Goal: Task Accomplishment & Management: Complete application form

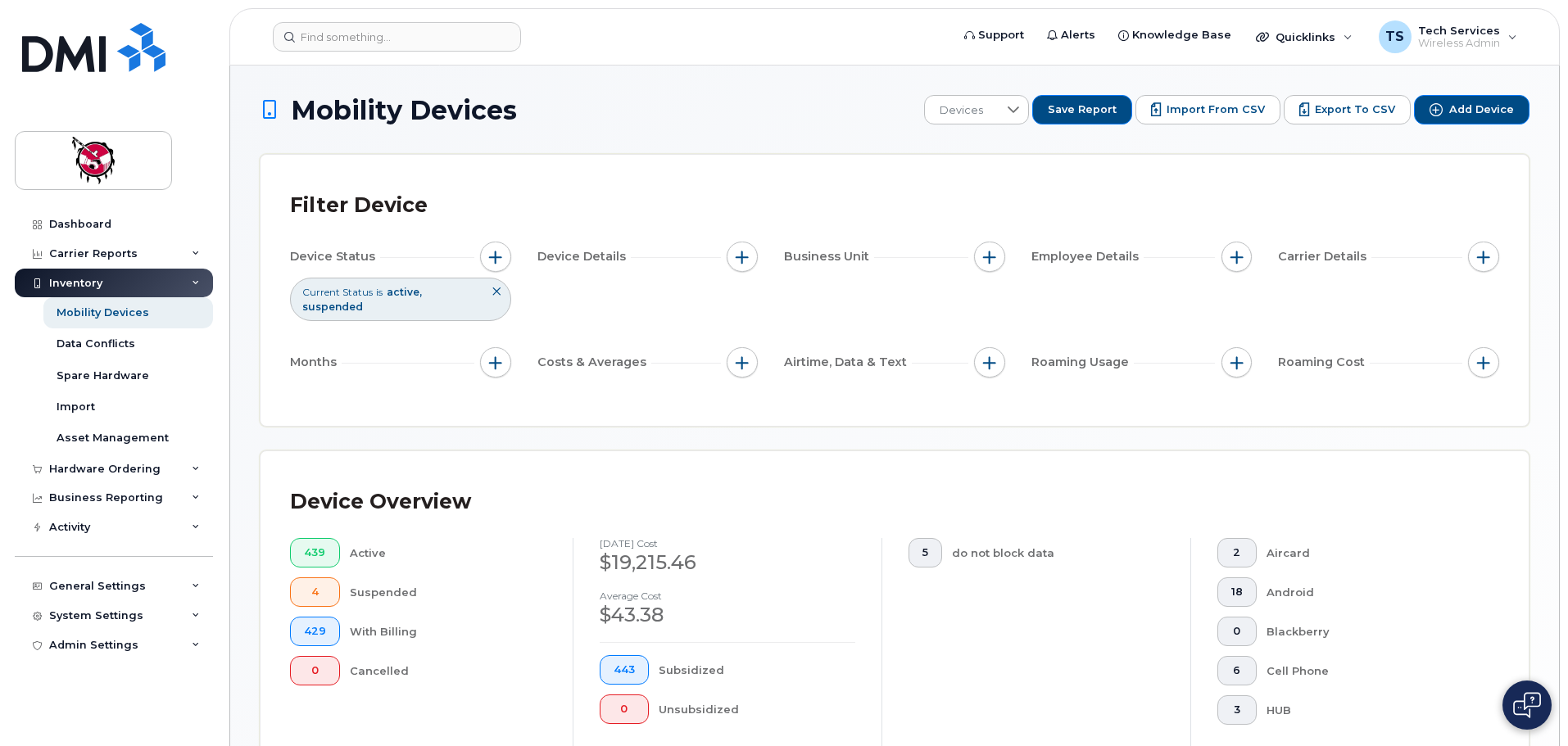
scroll to position [410, 0]
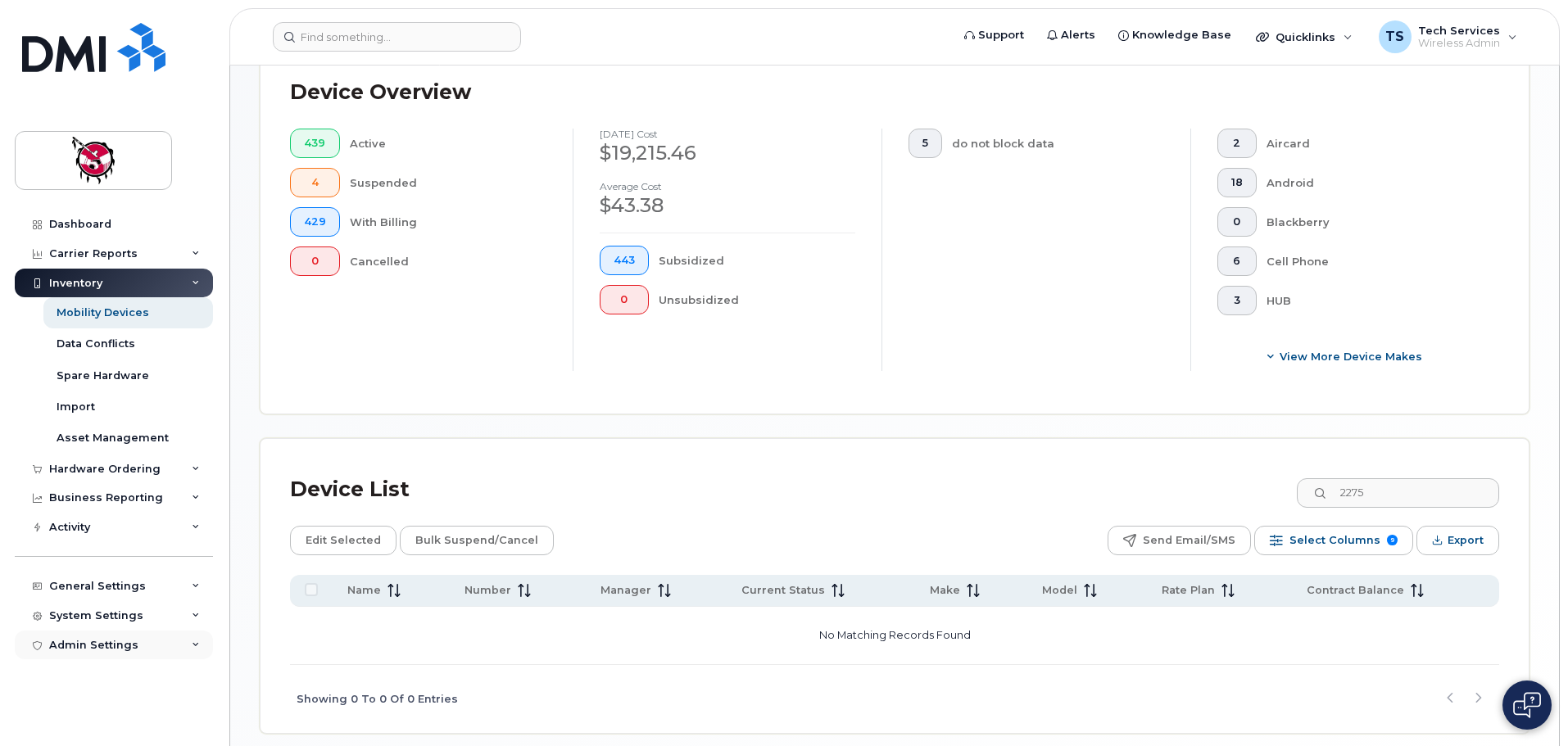
click at [108, 652] on div "Admin Settings" at bounding box center [114, 646] width 198 height 30
click at [107, 611] on div "System Settings" at bounding box center [96, 616] width 95 height 13
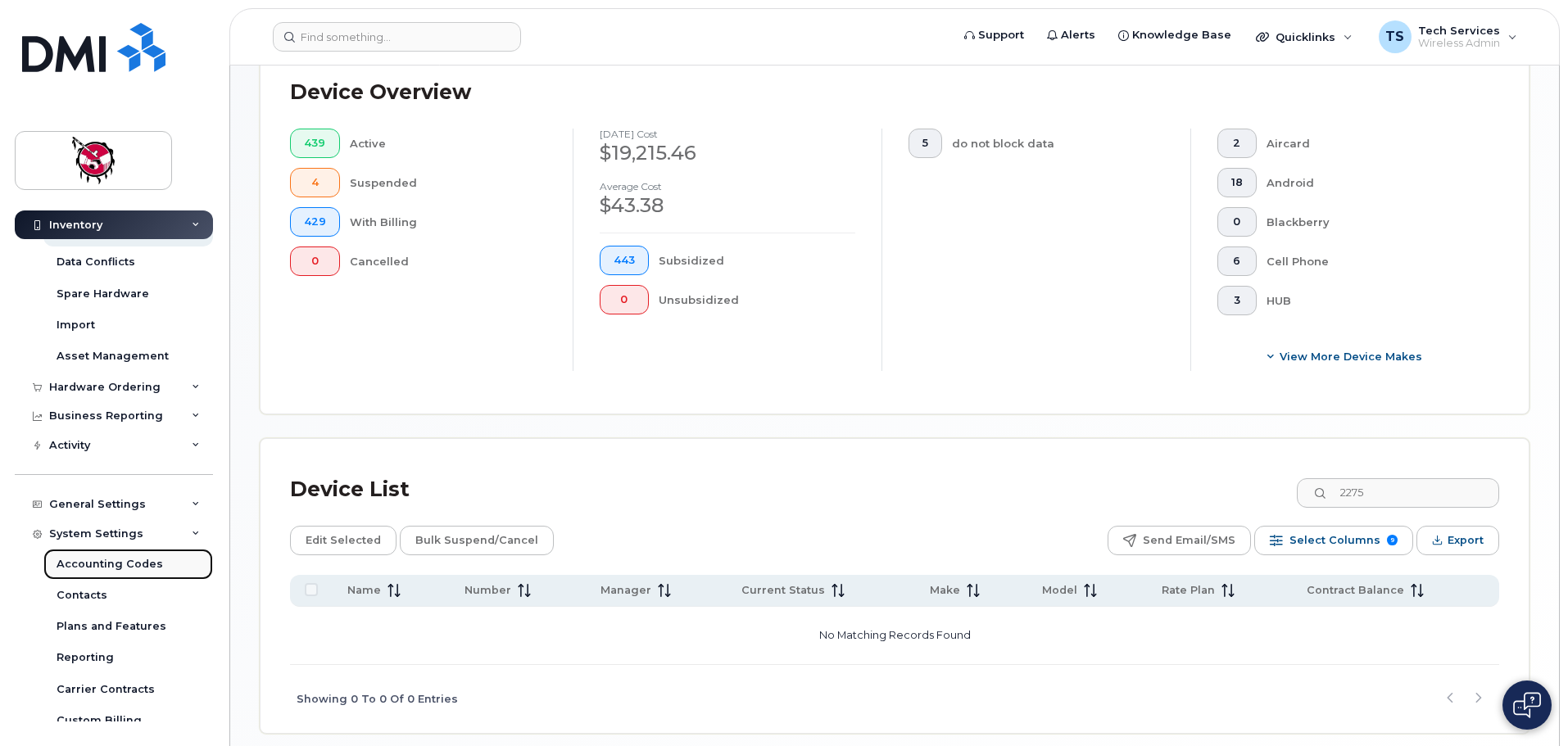
click at [120, 566] on div "Accounting Codes" at bounding box center [109, 564] width 107 height 15
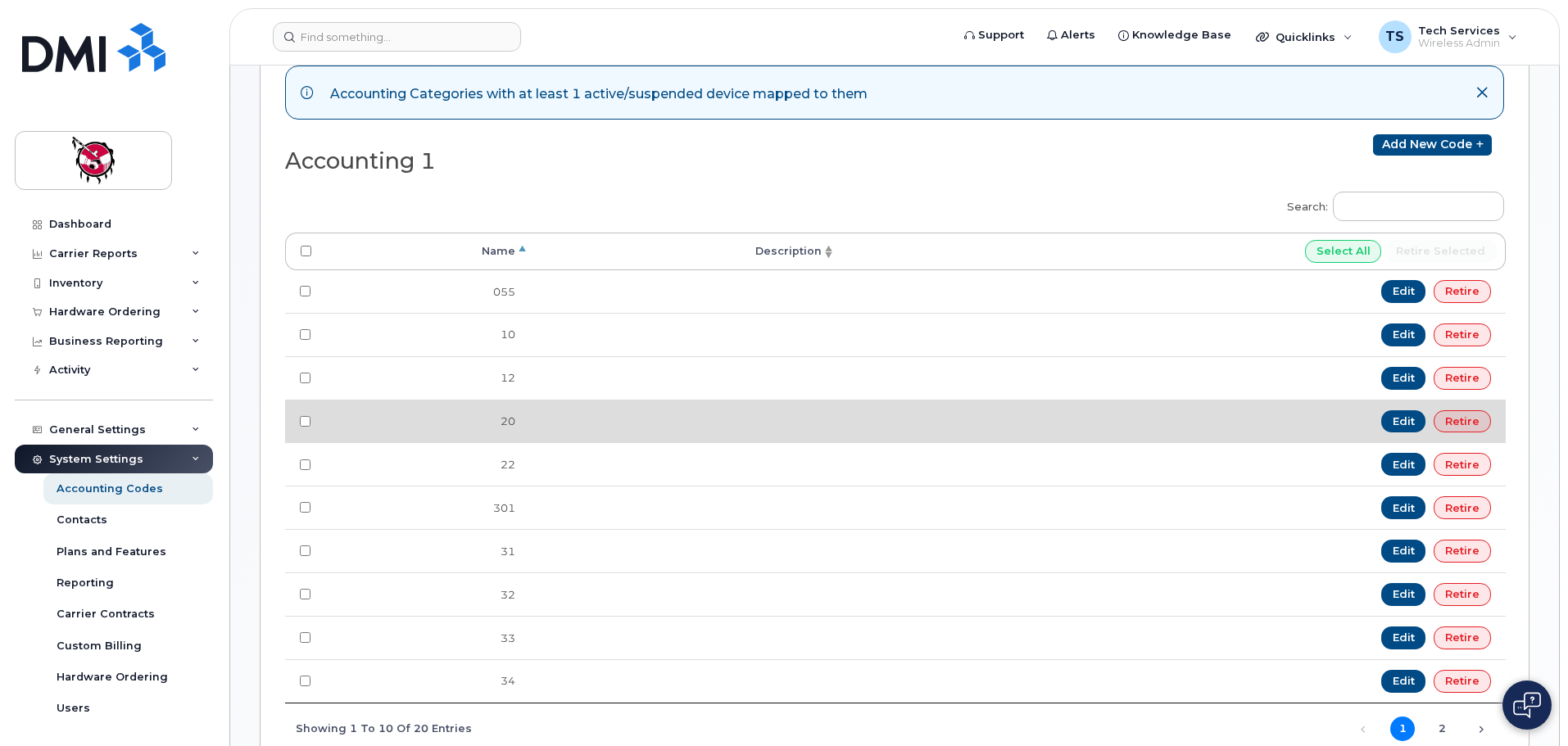
scroll to position [328, 0]
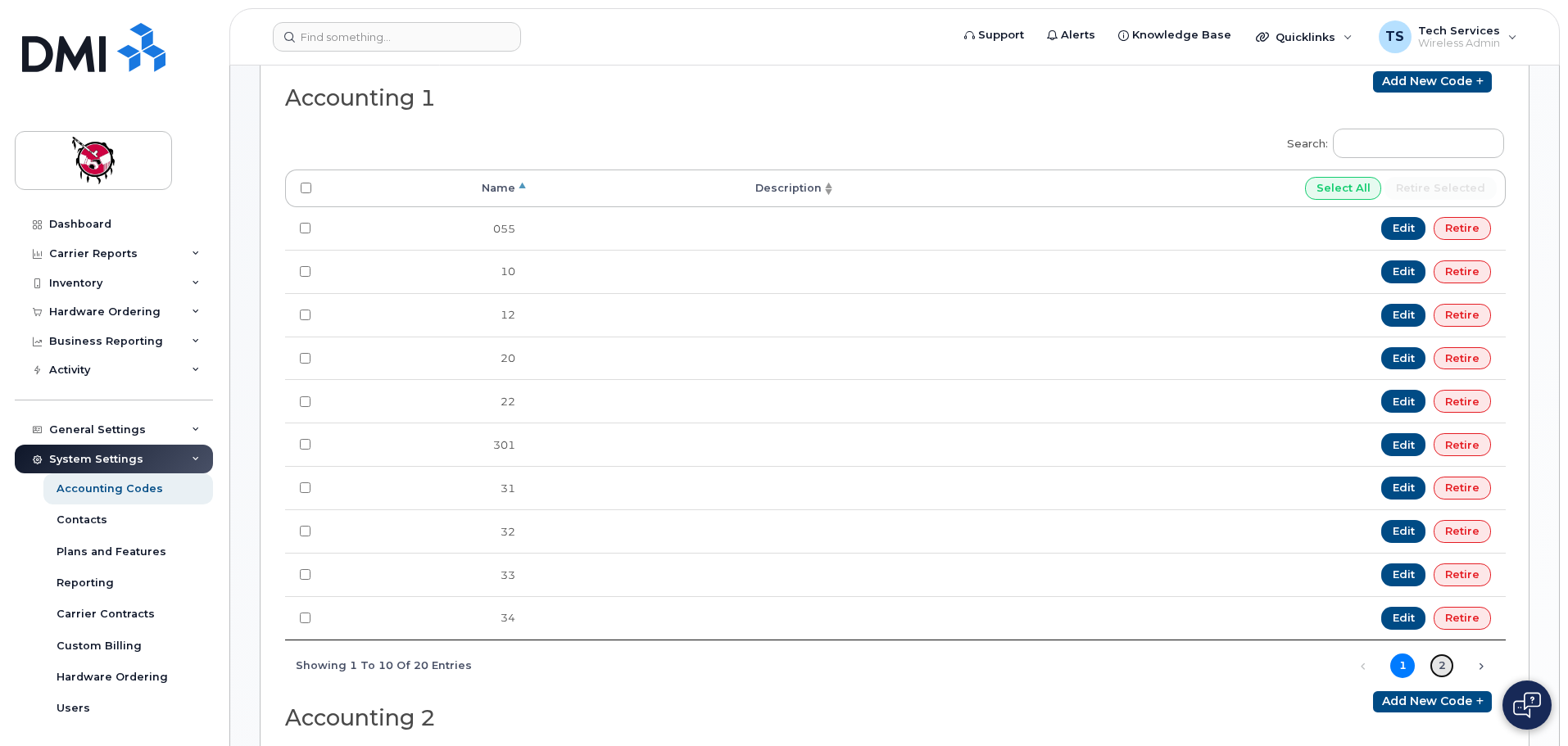
click at [1445, 665] on link "2" at bounding box center [1441, 665] width 25 height 25
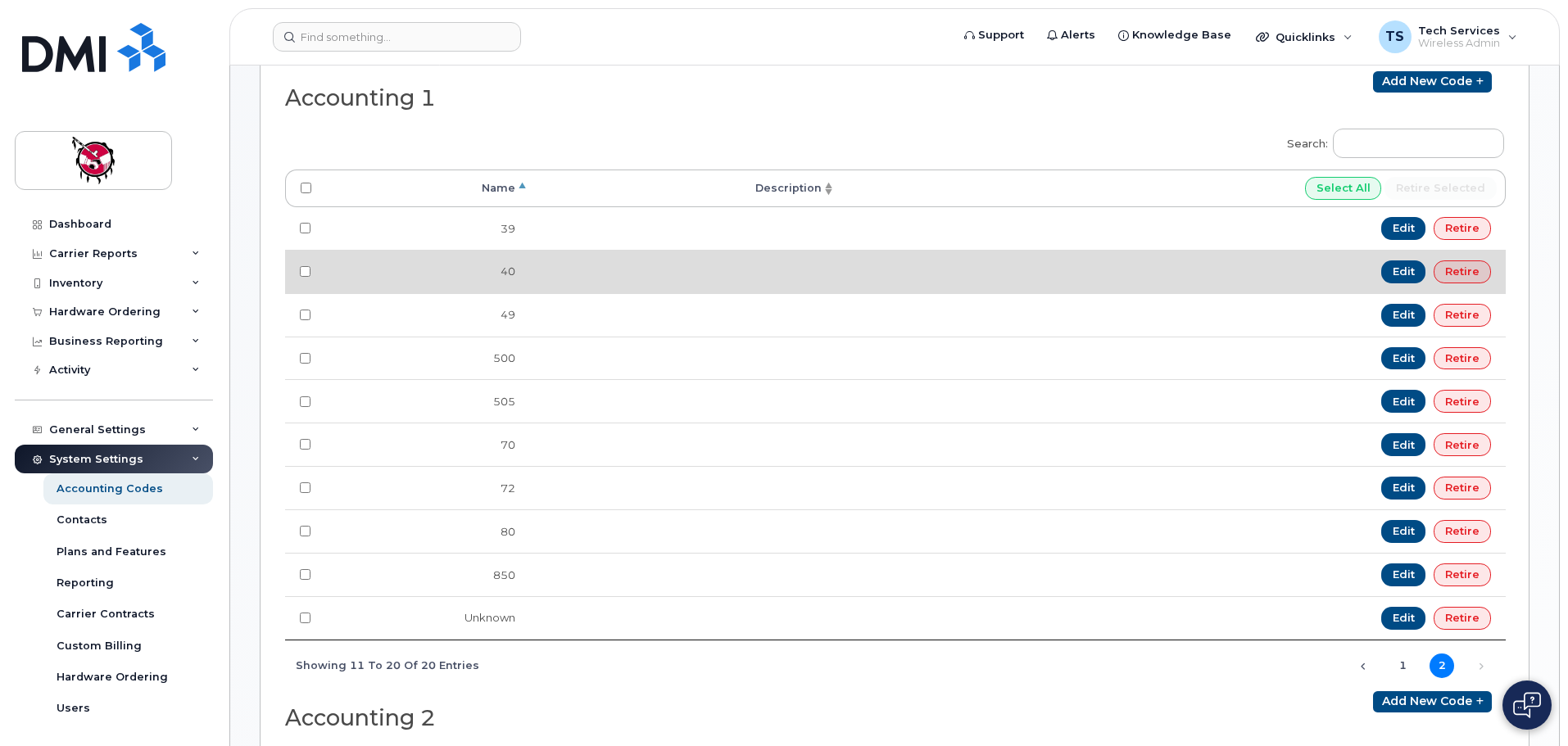
click at [1217, 281] on td "Edit Retire" at bounding box center [1170, 272] width 669 height 44
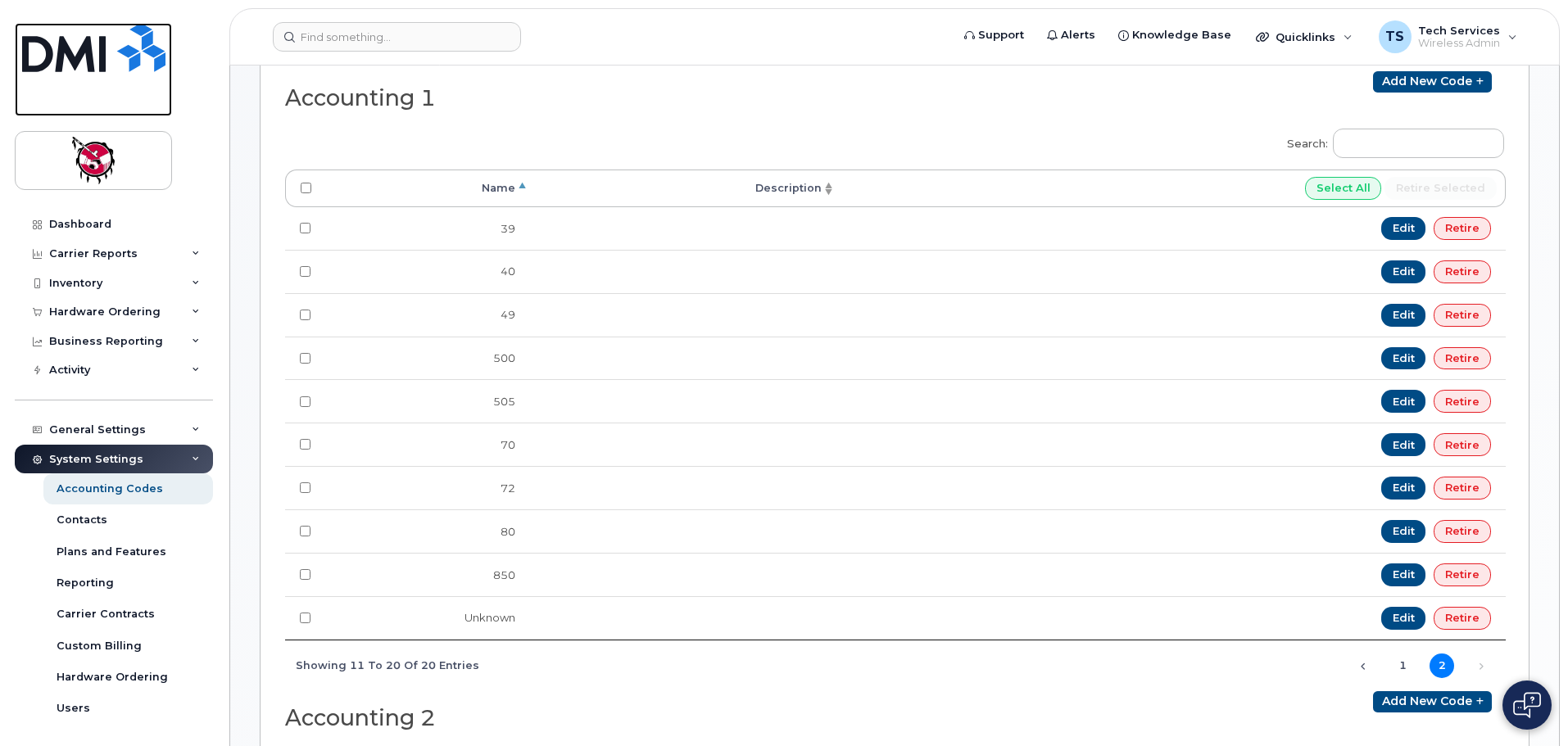
click at [89, 52] on img at bounding box center [94, 47] width 144 height 49
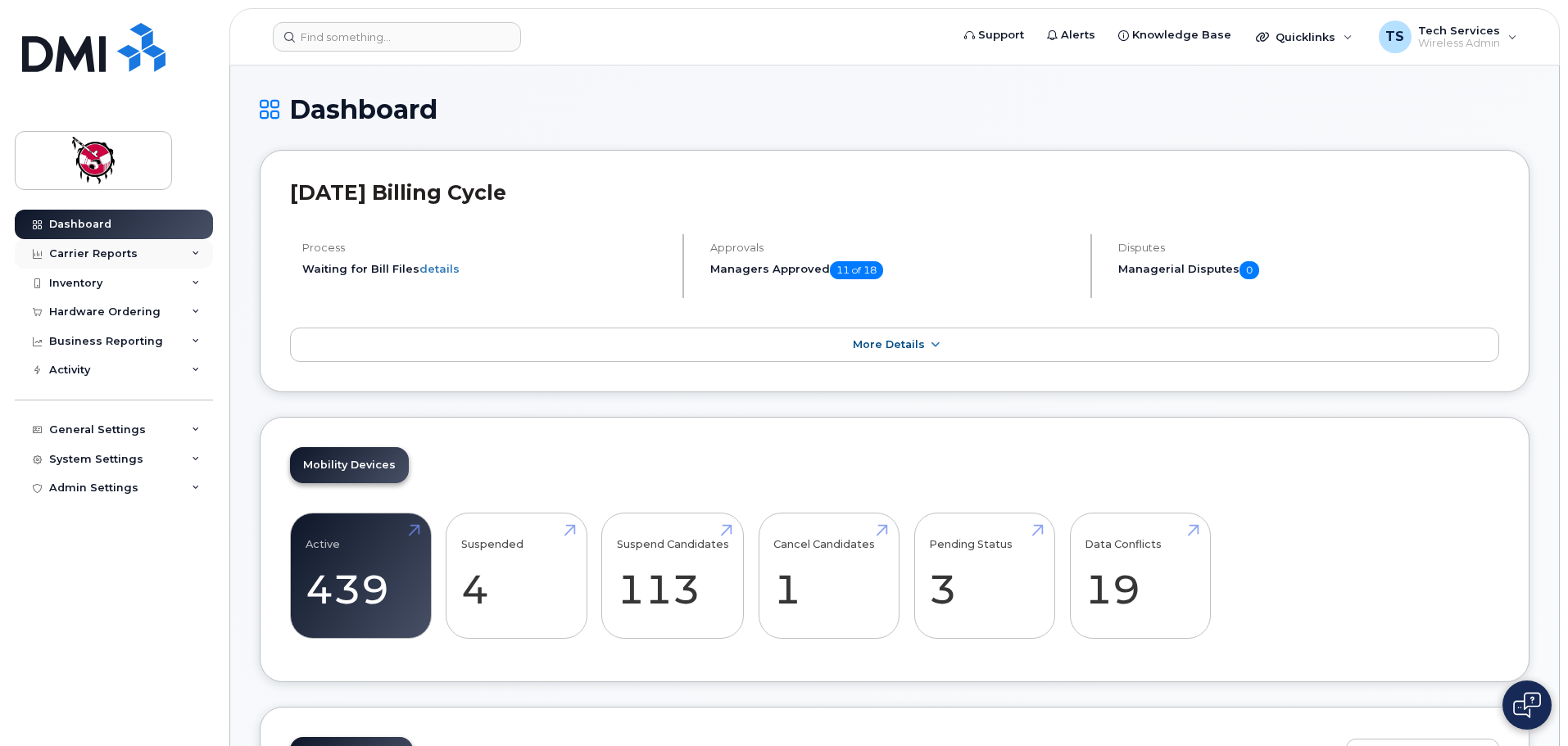
drag, startPoint x: 109, startPoint y: 257, endPoint x: 101, endPoint y: 250, distance: 10.6
click at [109, 257] on div "Carrier Reports" at bounding box center [93, 254] width 88 height 13
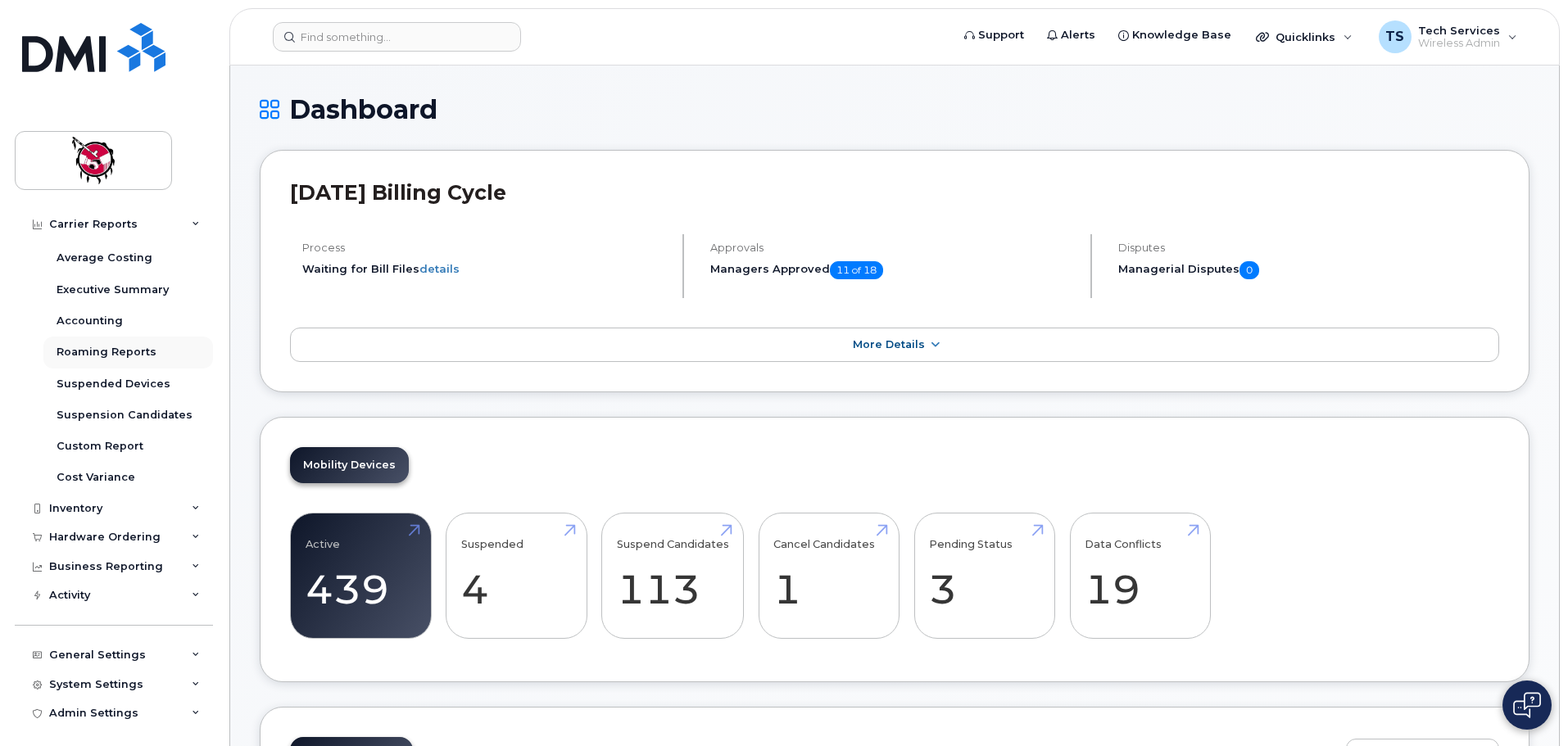
scroll to position [125, 0]
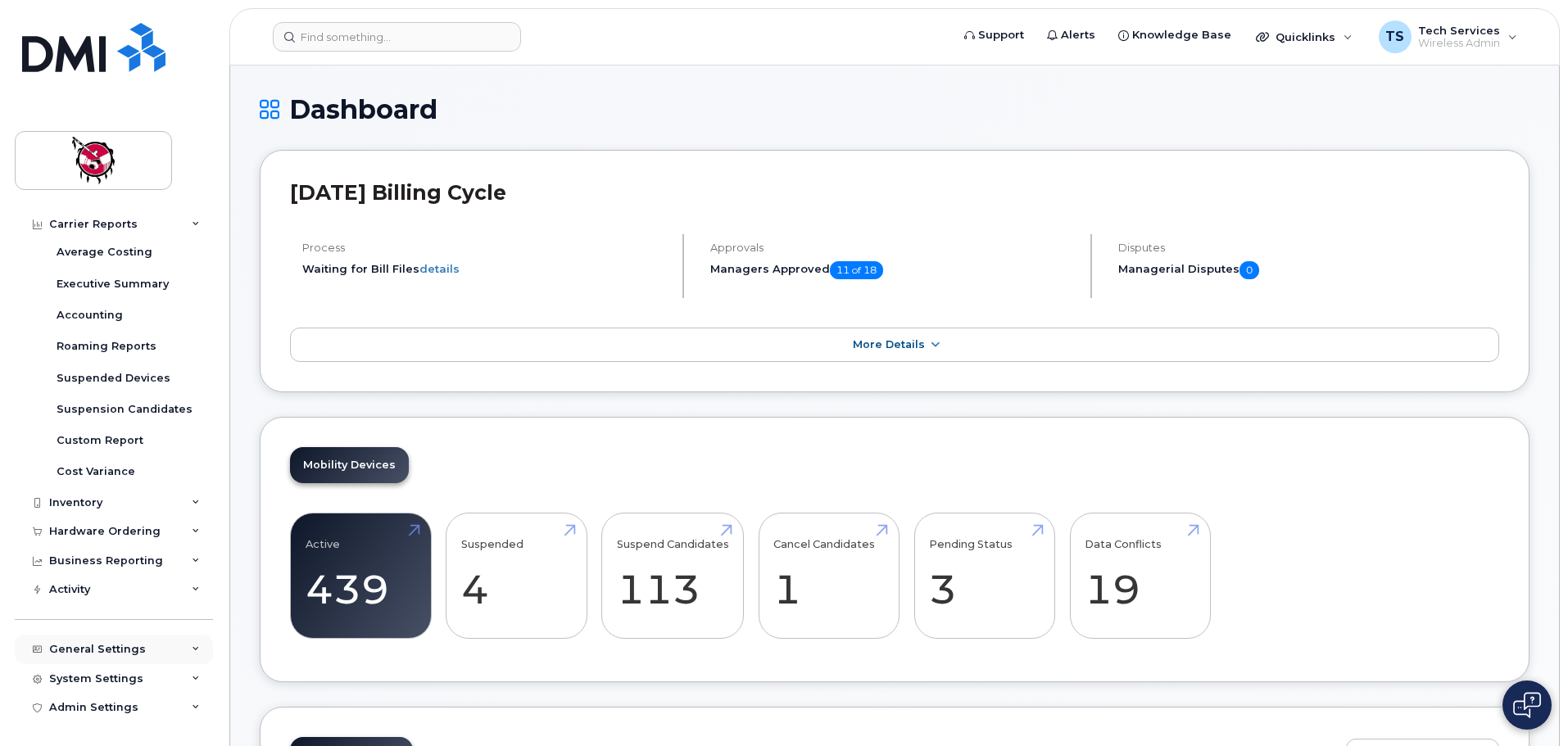
click at [180, 649] on div "General Settings" at bounding box center [114, 650] width 198 height 30
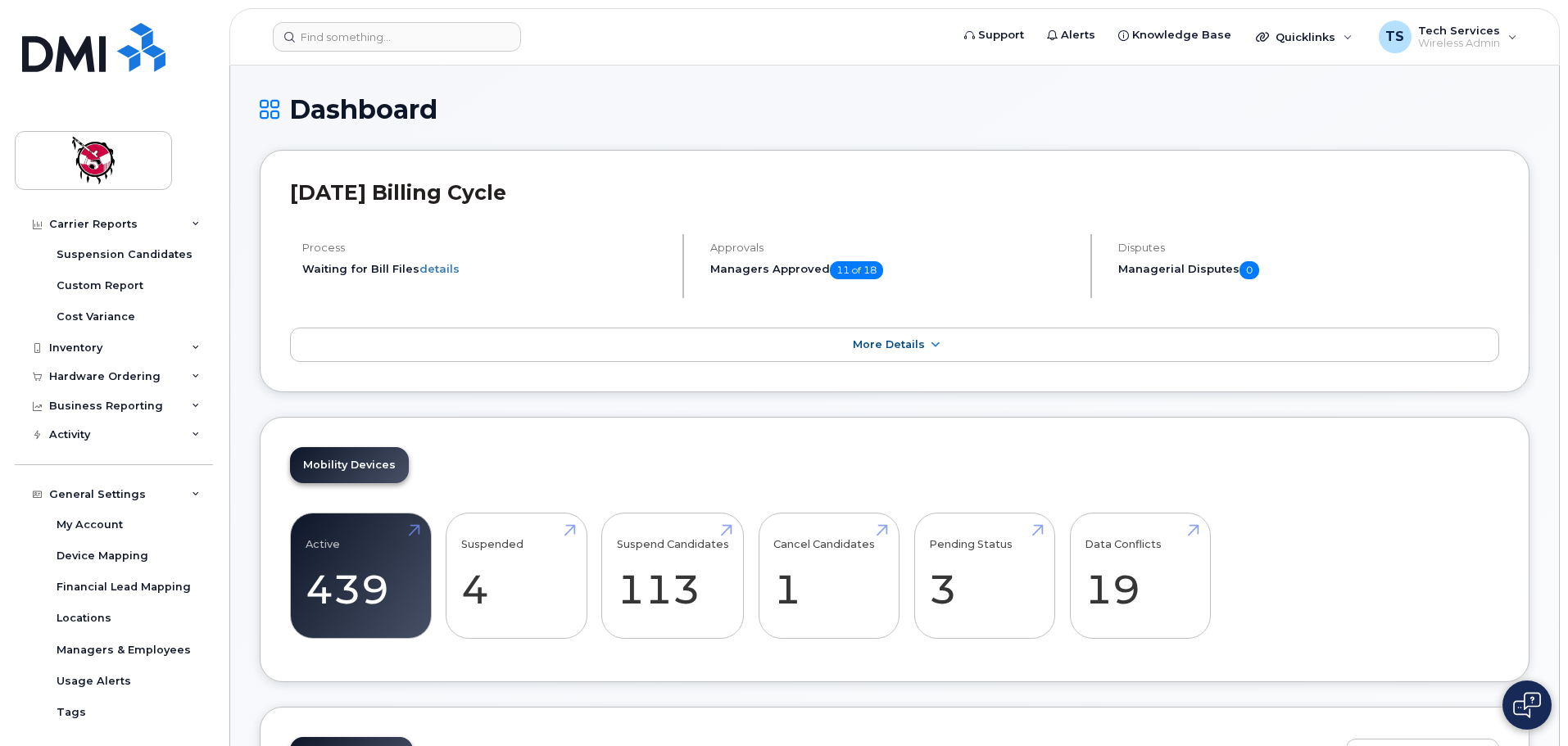
scroll to position [289, 0]
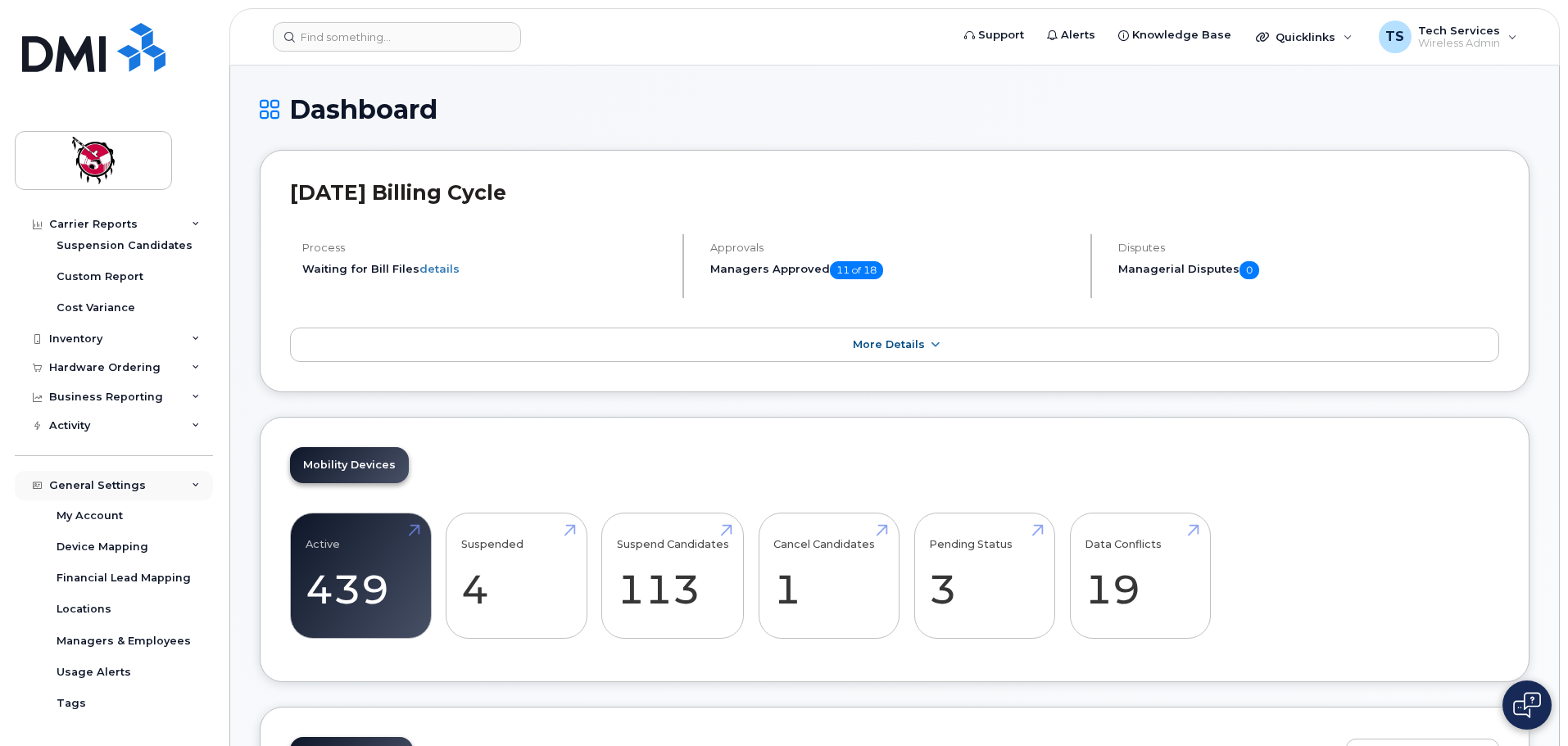
click at [196, 484] on div "General Settings" at bounding box center [114, 486] width 198 height 30
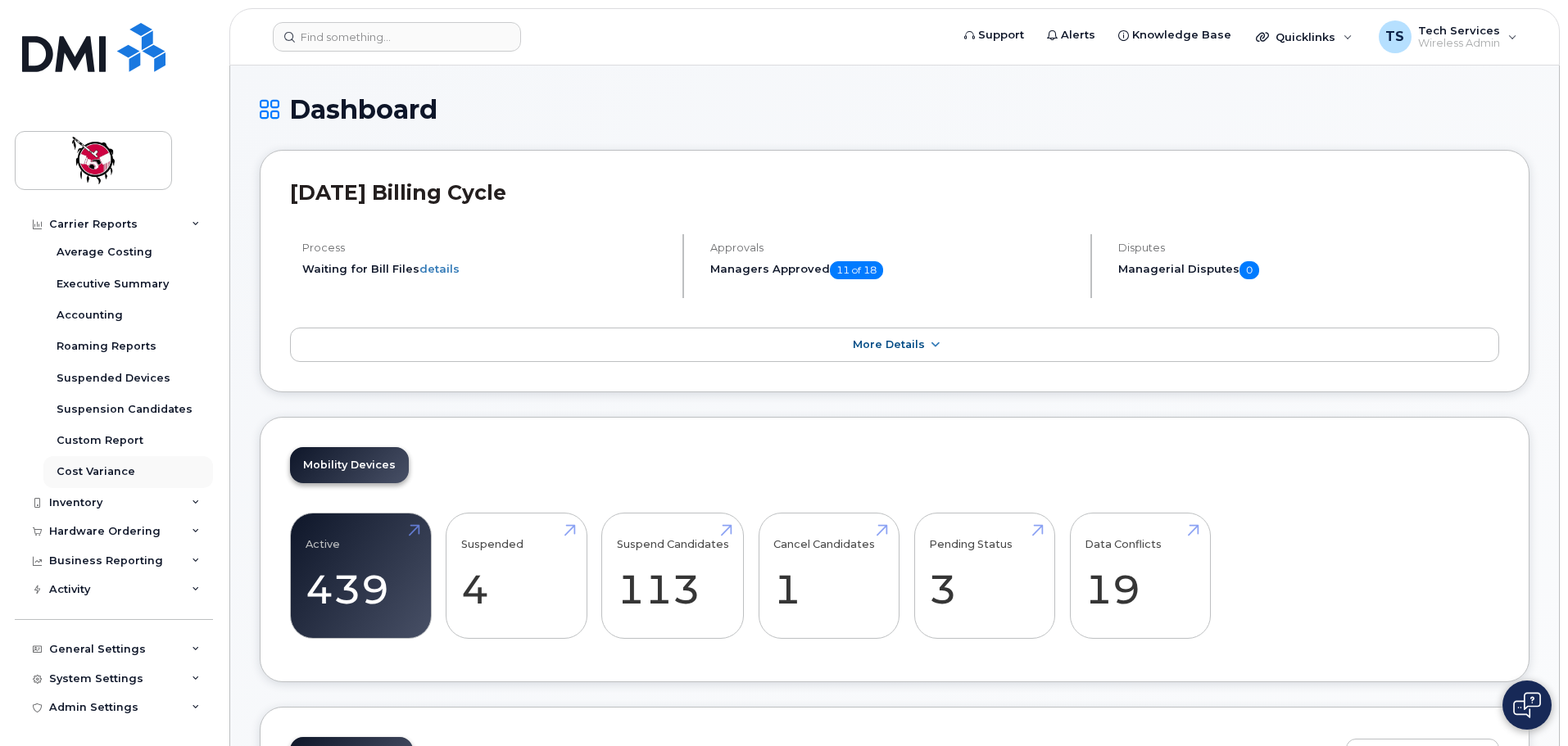
scroll to position [125, 0]
click at [185, 673] on div "System Settings" at bounding box center [114, 679] width 198 height 30
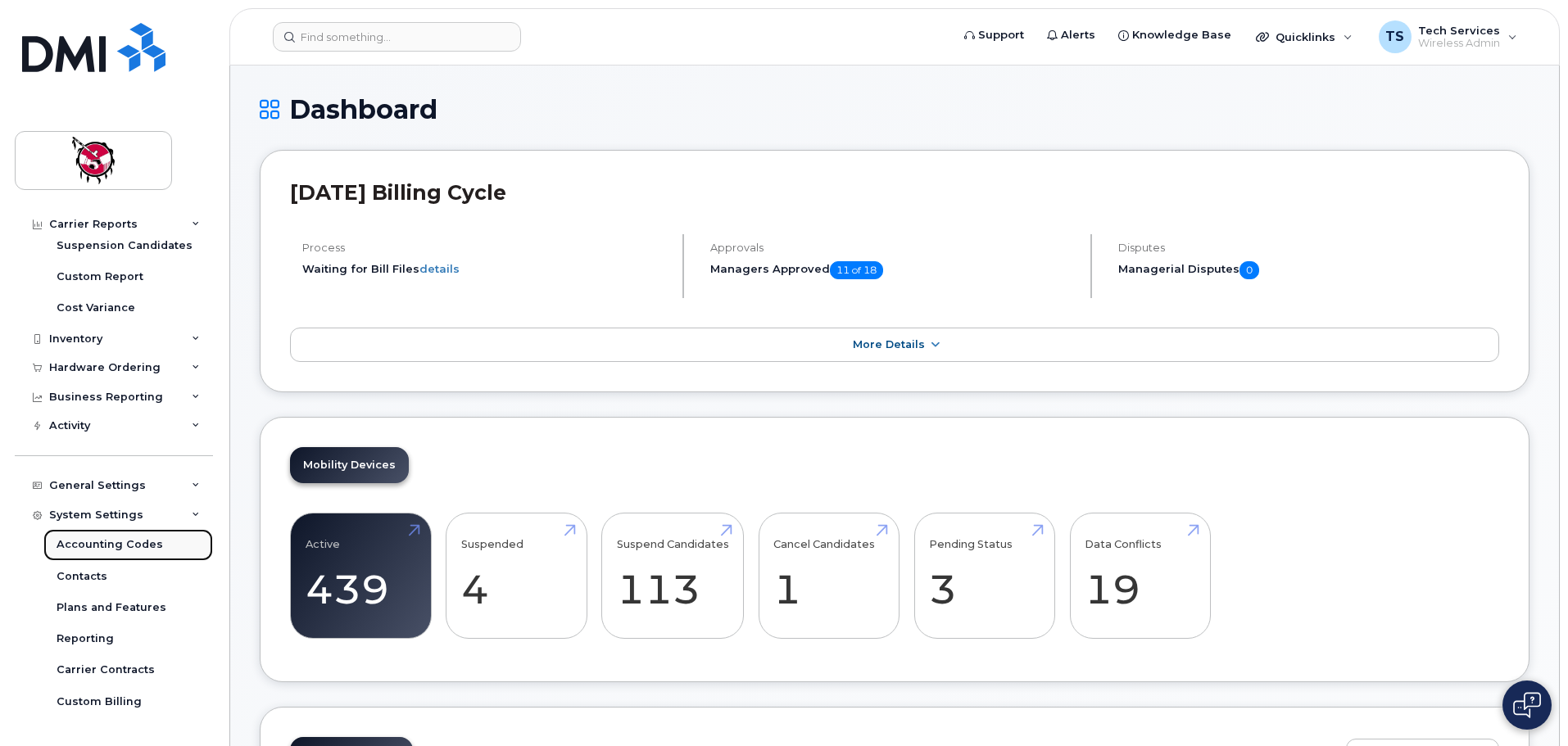
click at [133, 545] on div "Accounting Codes" at bounding box center [109, 545] width 107 height 15
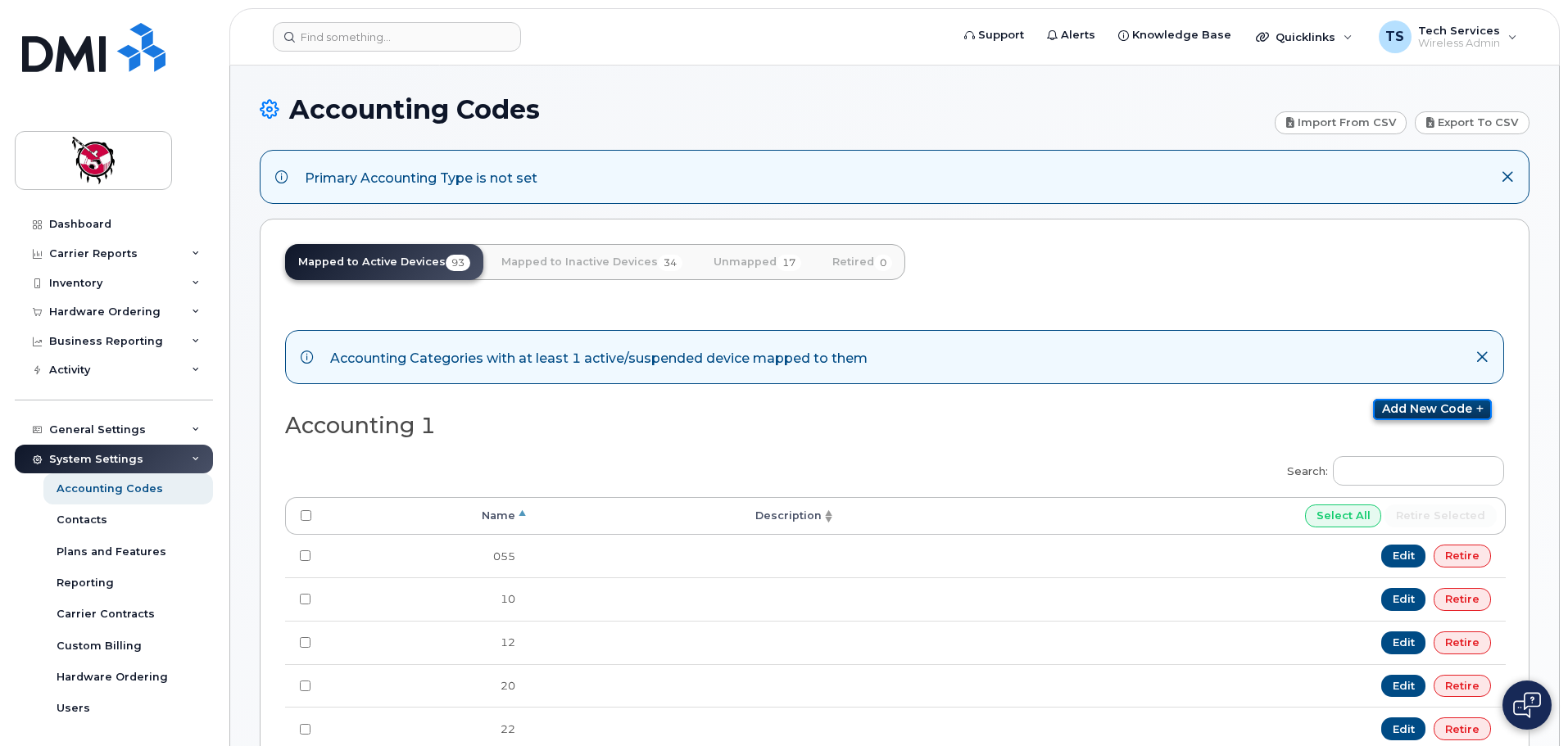
click at [1414, 410] on link "Add new code" at bounding box center [1432, 409] width 119 height 21
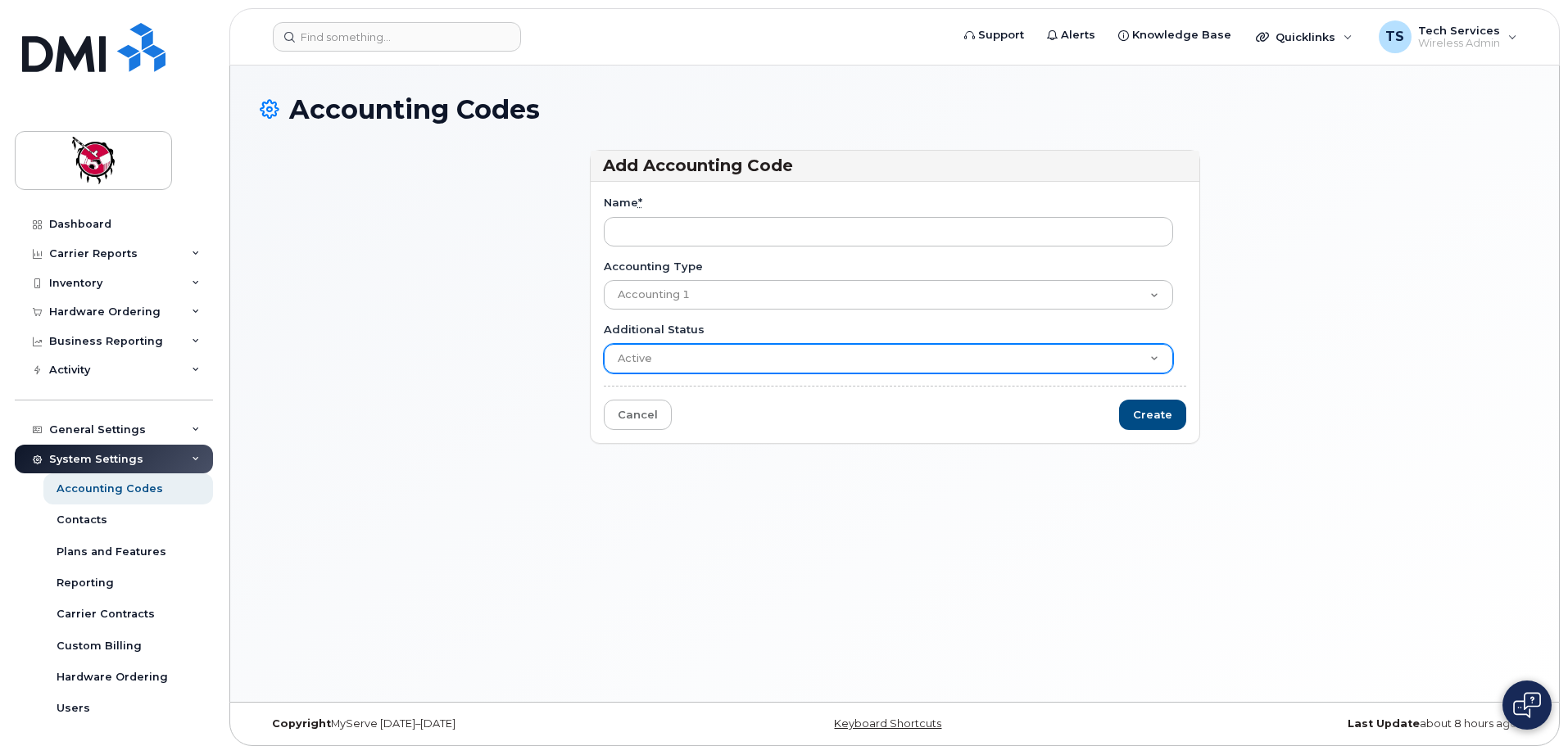
click at [1148, 349] on select "Active Suspended Cancelled Closed" at bounding box center [888, 359] width 569 height 30
click at [1150, 357] on select "Active Suspended Cancelled Closed" at bounding box center [888, 359] width 569 height 30
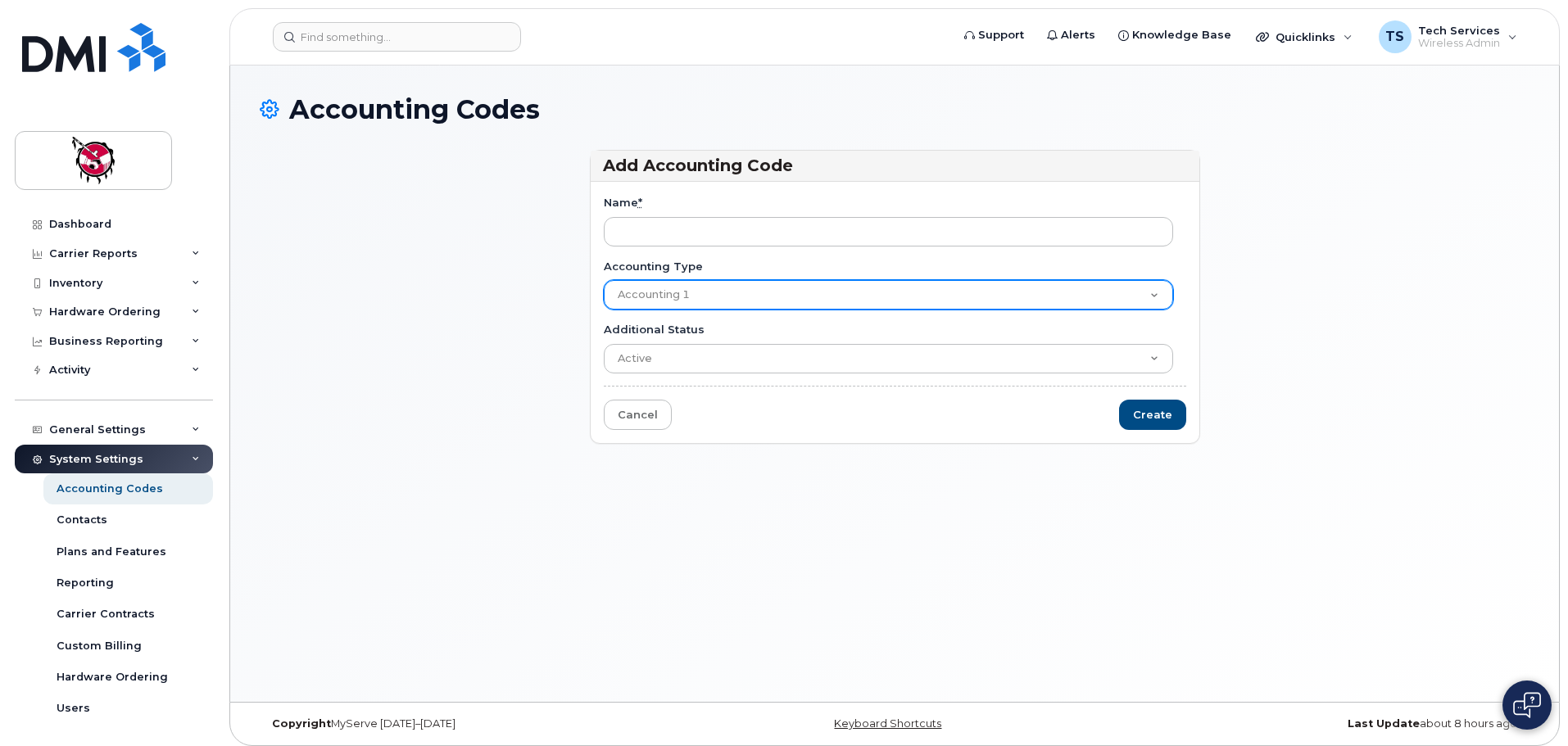
click at [1157, 300] on select "Accounting 1 Accounting 2 Accounting 3" at bounding box center [888, 295] width 569 height 30
click at [843, 291] on select "Accounting 1 Accounting 2 Accounting 3" at bounding box center [888, 295] width 569 height 30
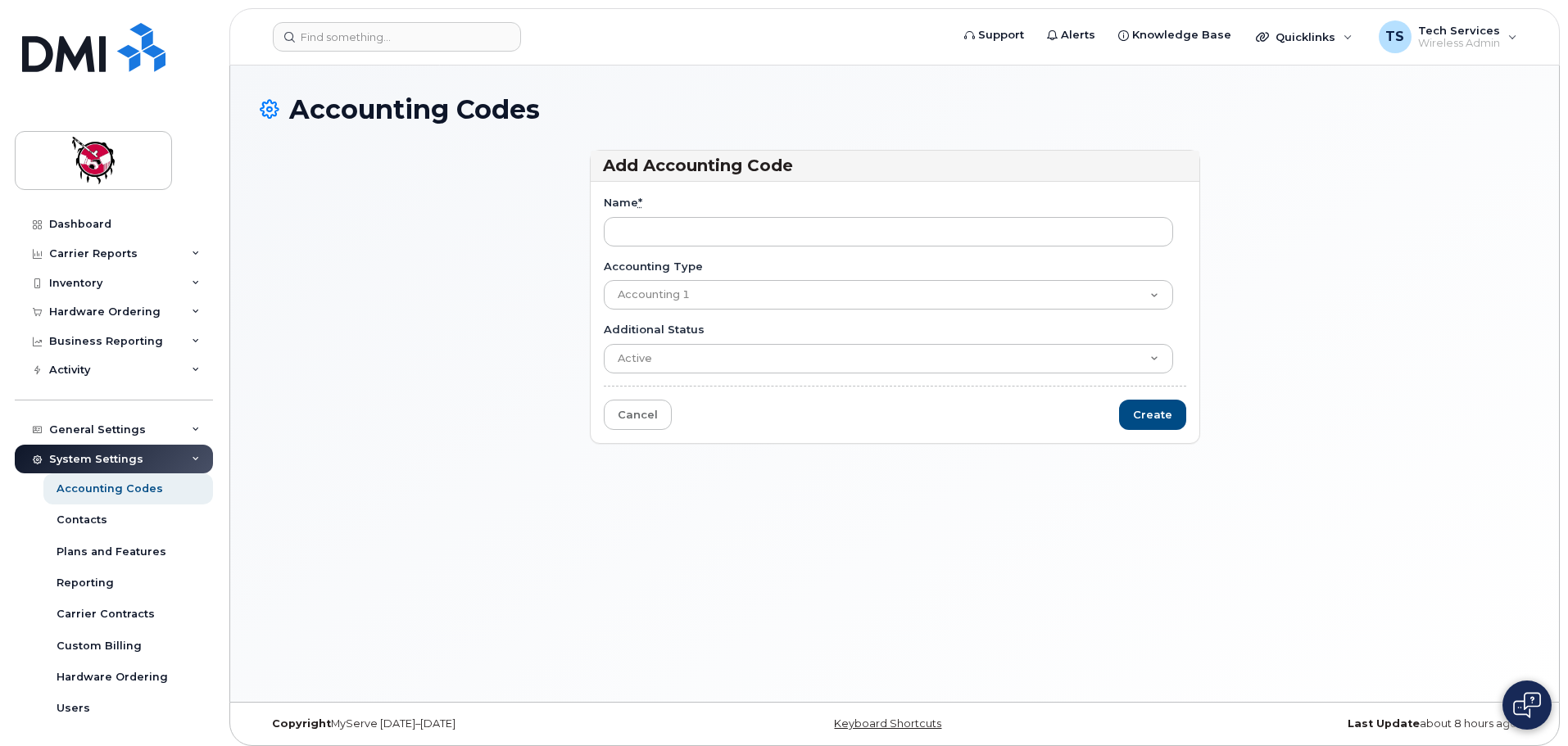
click at [126, 458] on div "System Settings" at bounding box center [96, 460] width 95 height 13
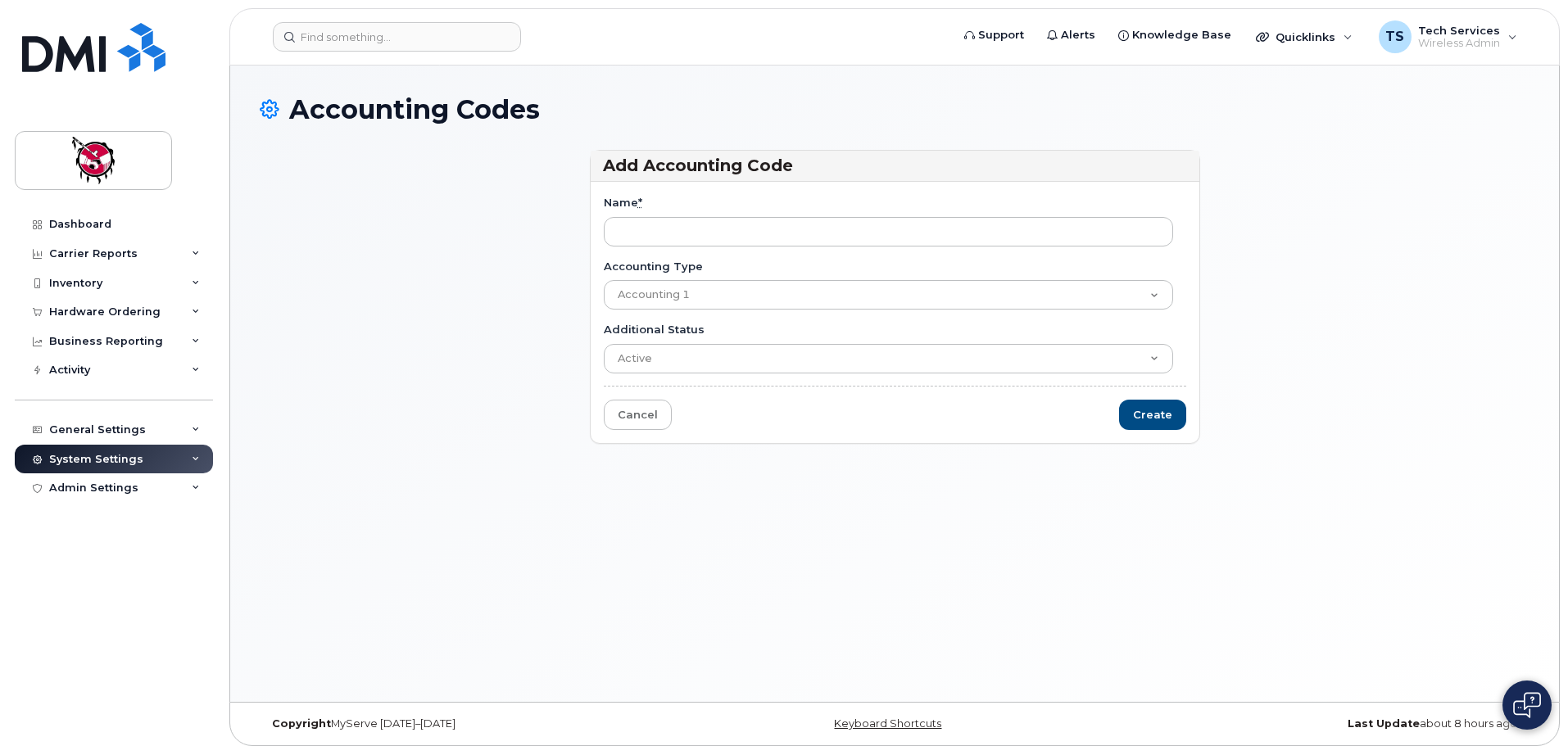
click at [126, 457] on div "System Settings" at bounding box center [96, 460] width 95 height 13
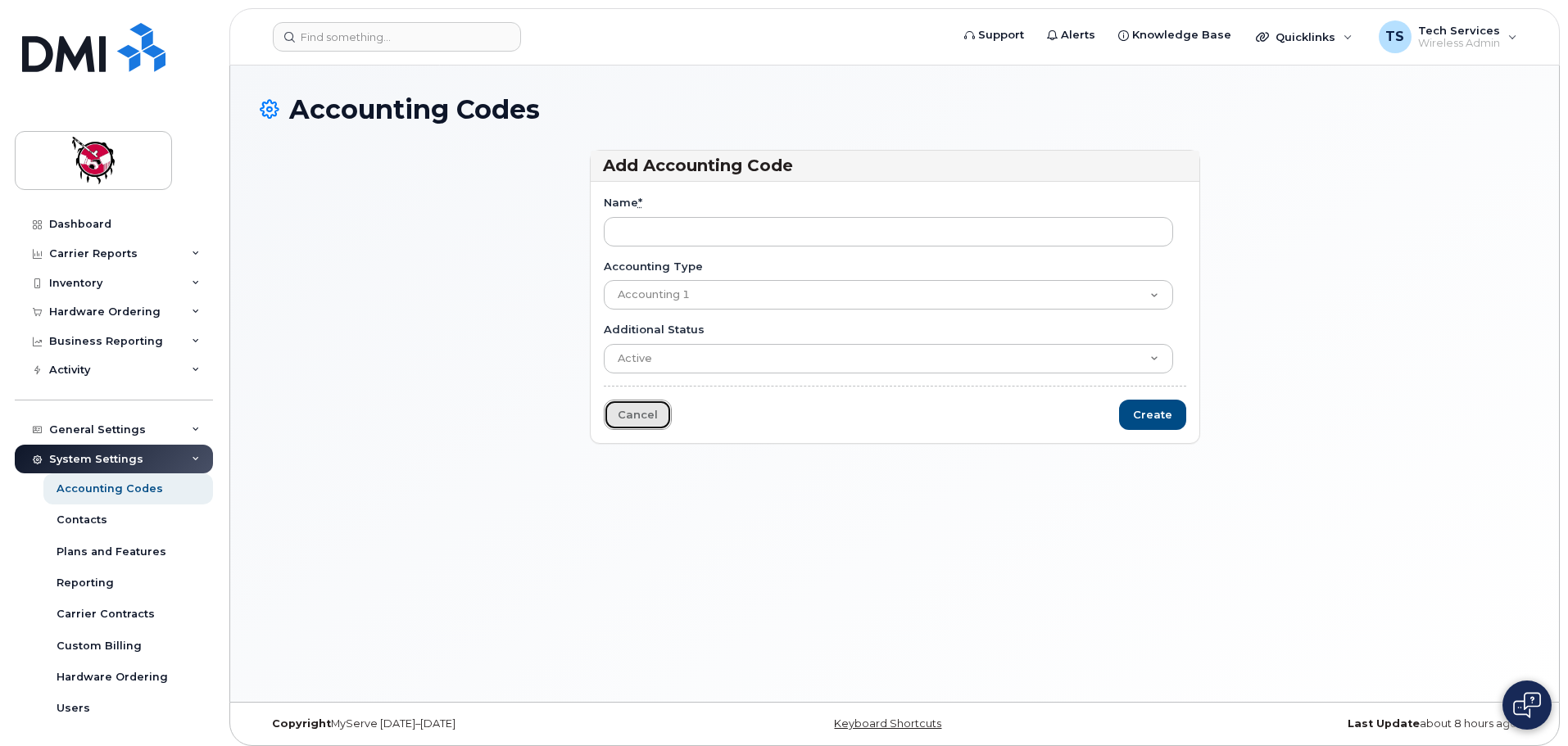
click at [621, 411] on link "Cancel" at bounding box center [637, 414] width 68 height 31
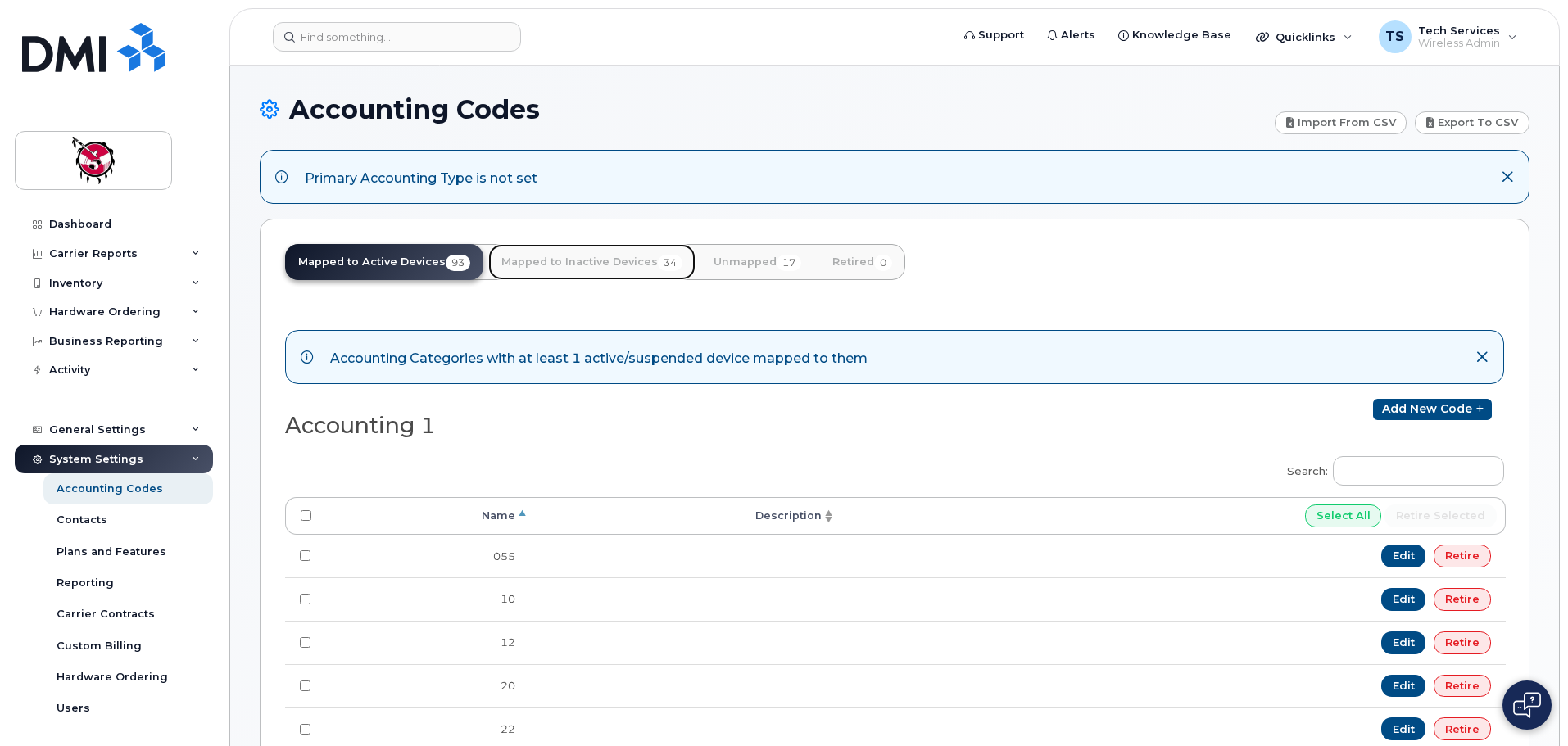
click at [611, 259] on link "Mapped to Inactive Devices 34" at bounding box center [592, 261] width 208 height 36
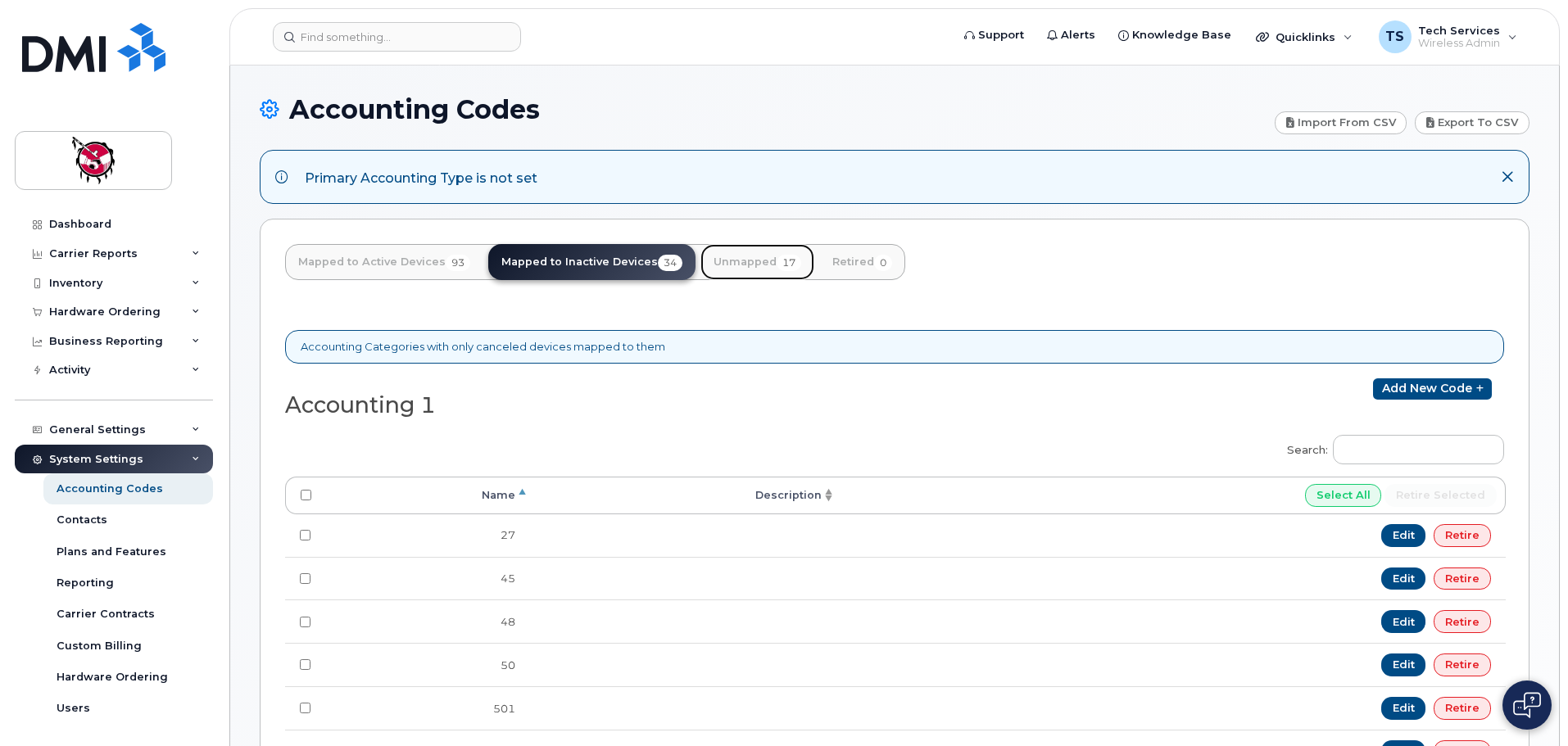
click at [744, 261] on link "Unmapped 17" at bounding box center [757, 261] width 114 height 36
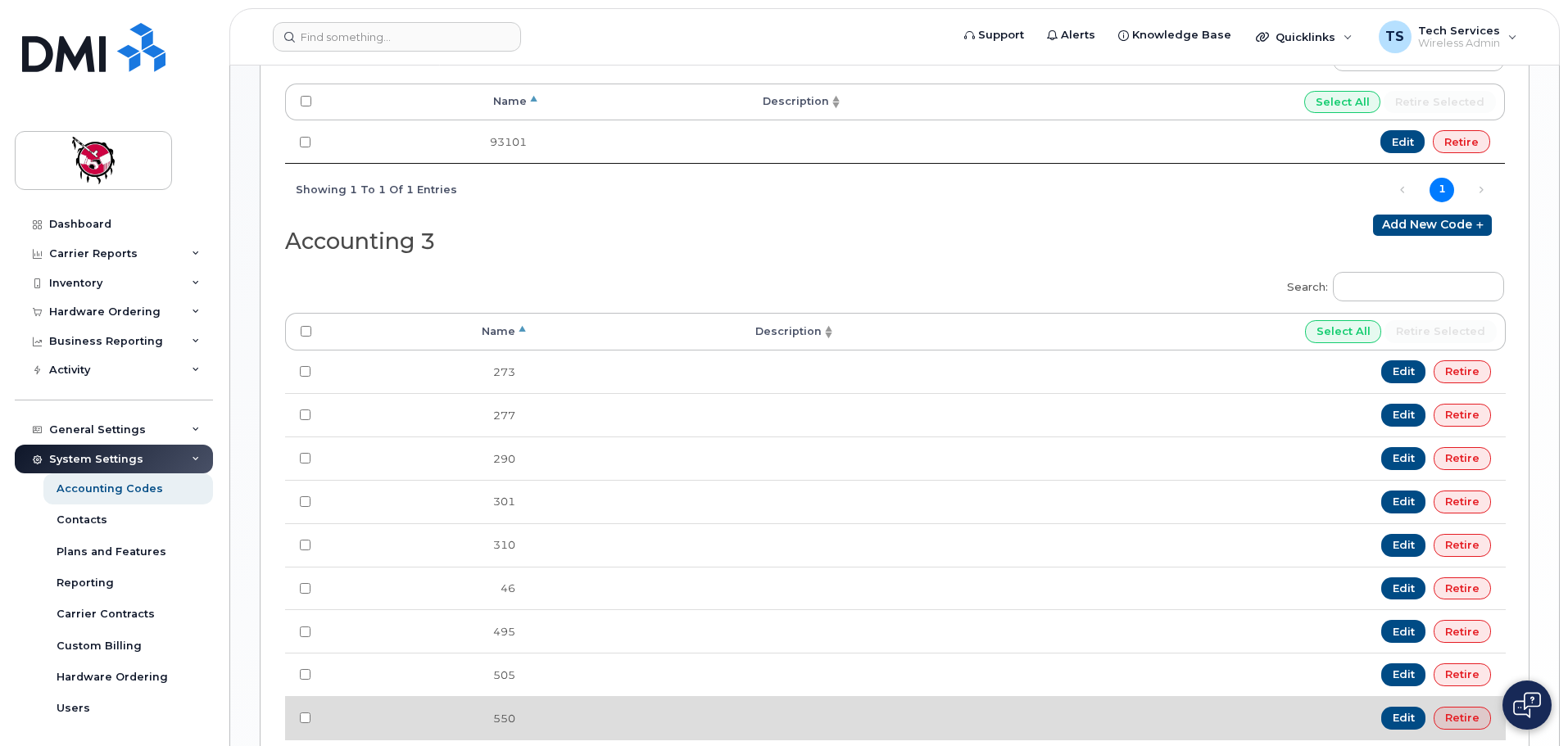
scroll to position [819, 0]
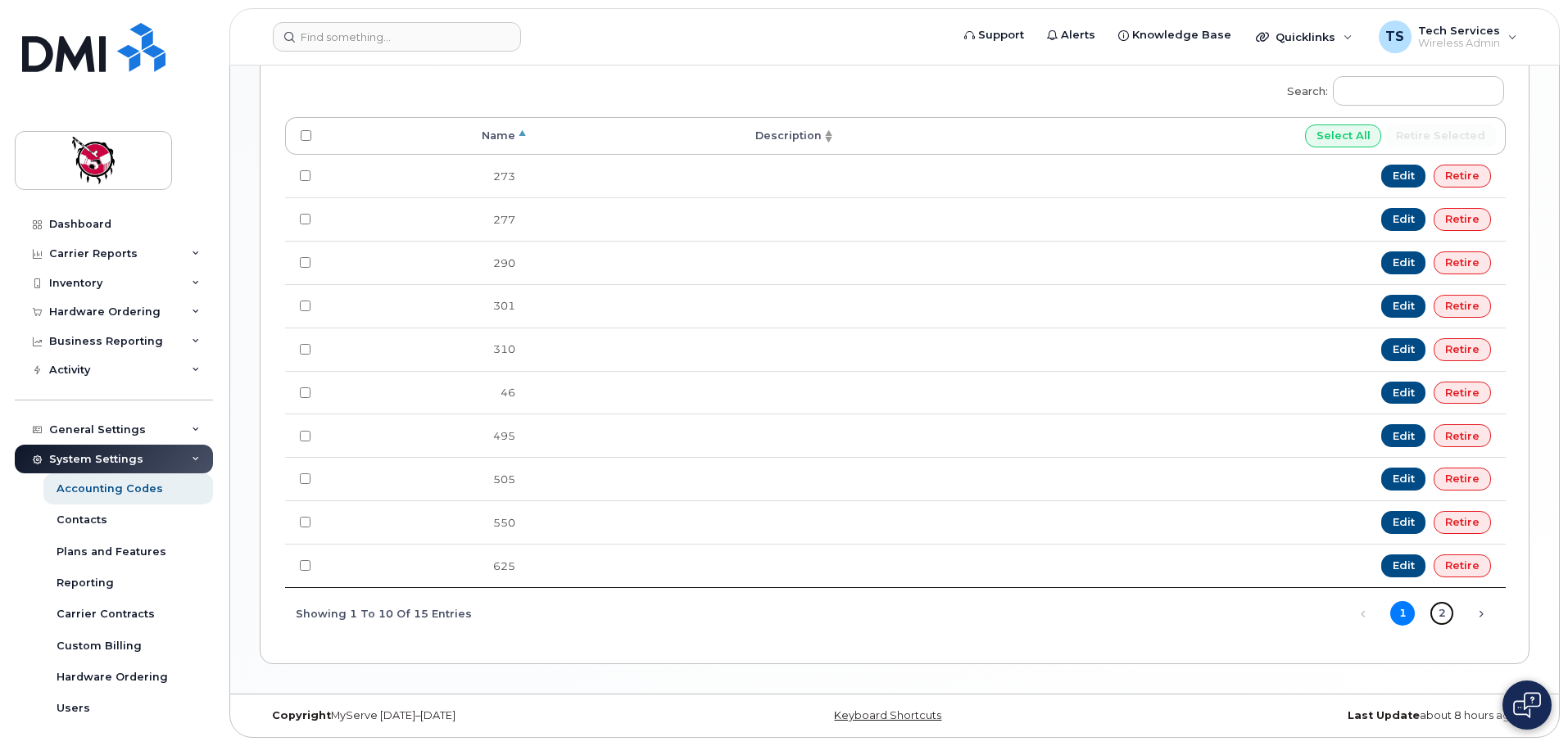
click at [1444, 614] on link "2" at bounding box center [1441, 613] width 25 height 25
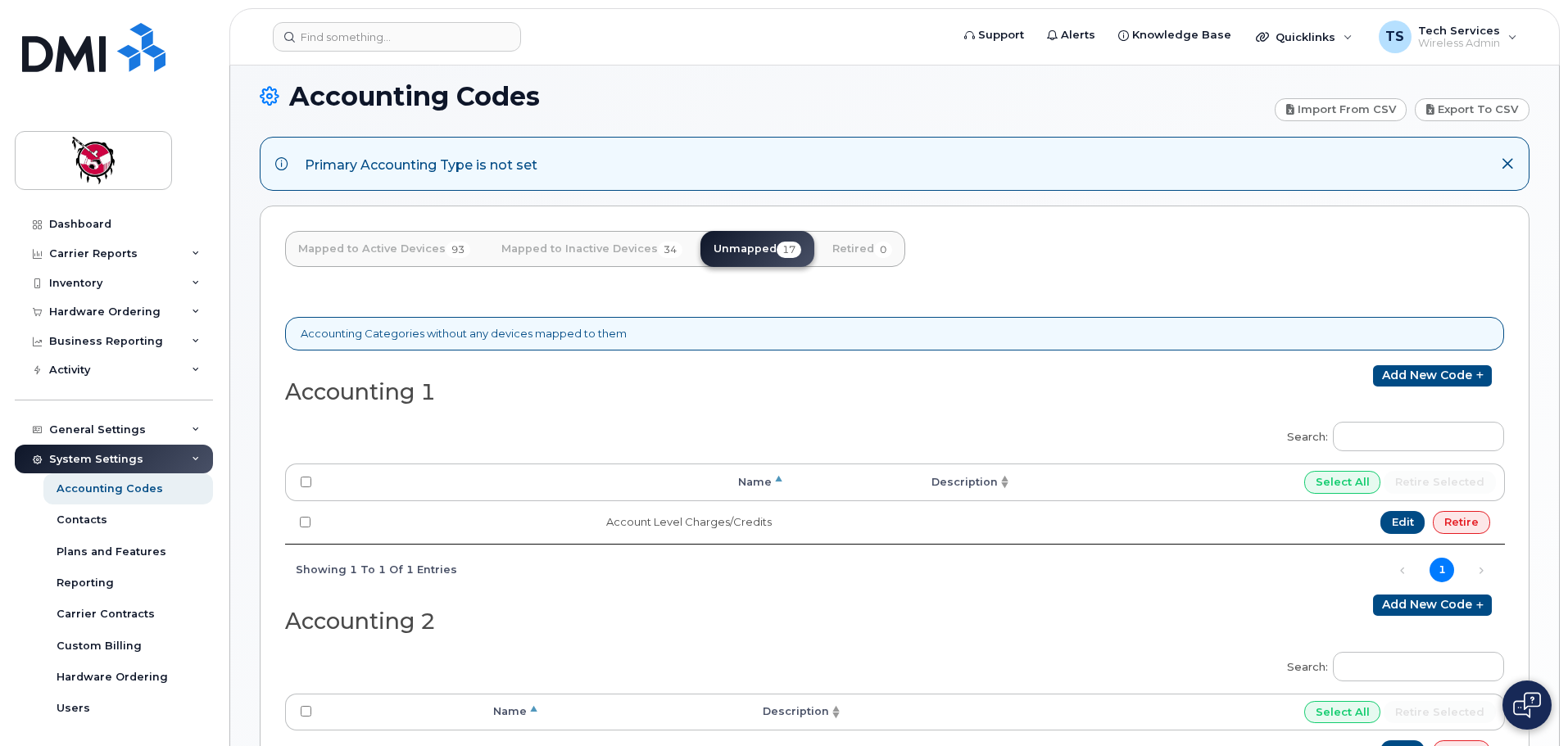
scroll to position [0, 0]
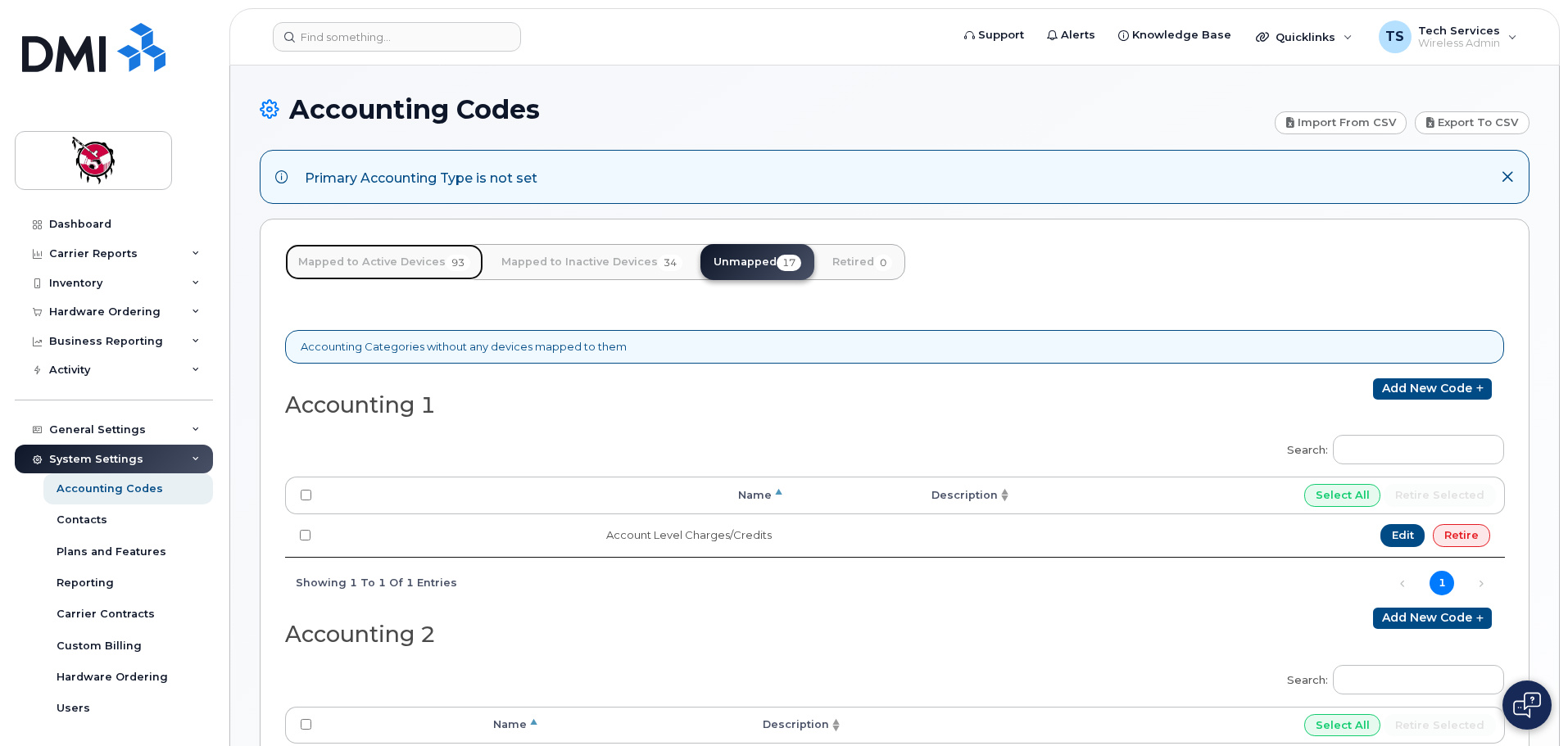
click at [376, 263] on link "Mapped to Active Devices 93" at bounding box center [385, 261] width 198 height 36
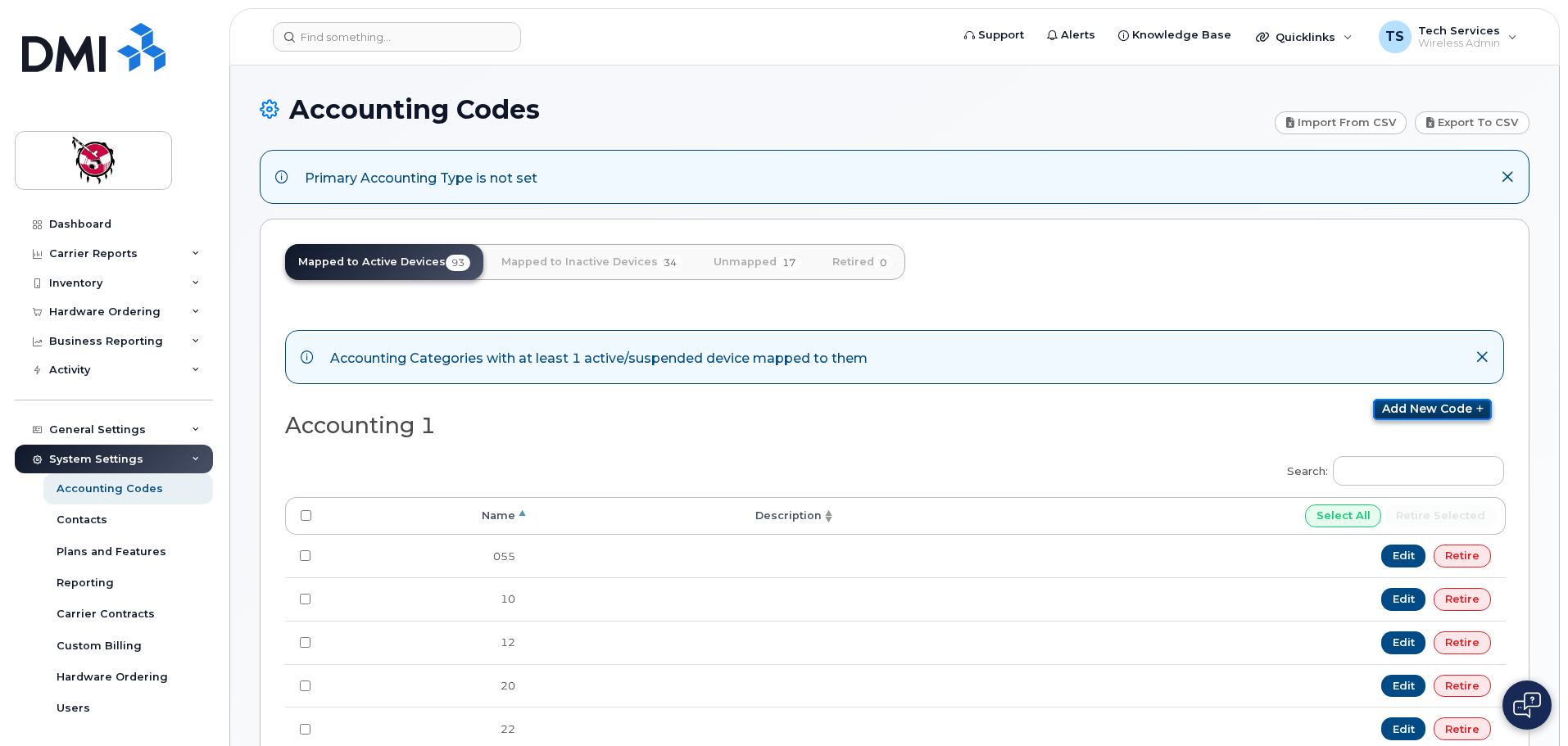
click at [1438, 412] on link "Add new code" at bounding box center [1432, 409] width 119 height 21
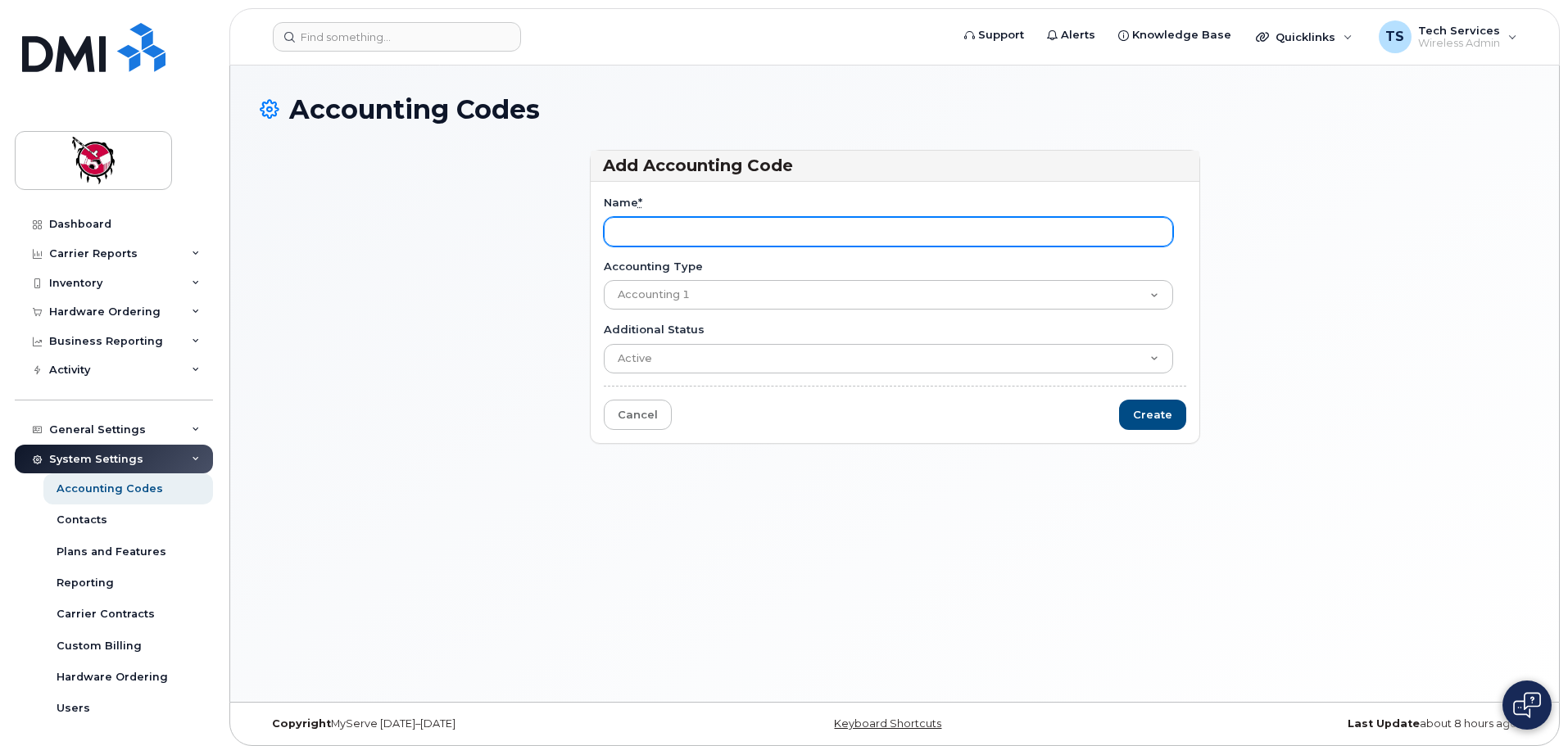
click at [865, 231] on input "Name *" at bounding box center [888, 232] width 569 height 30
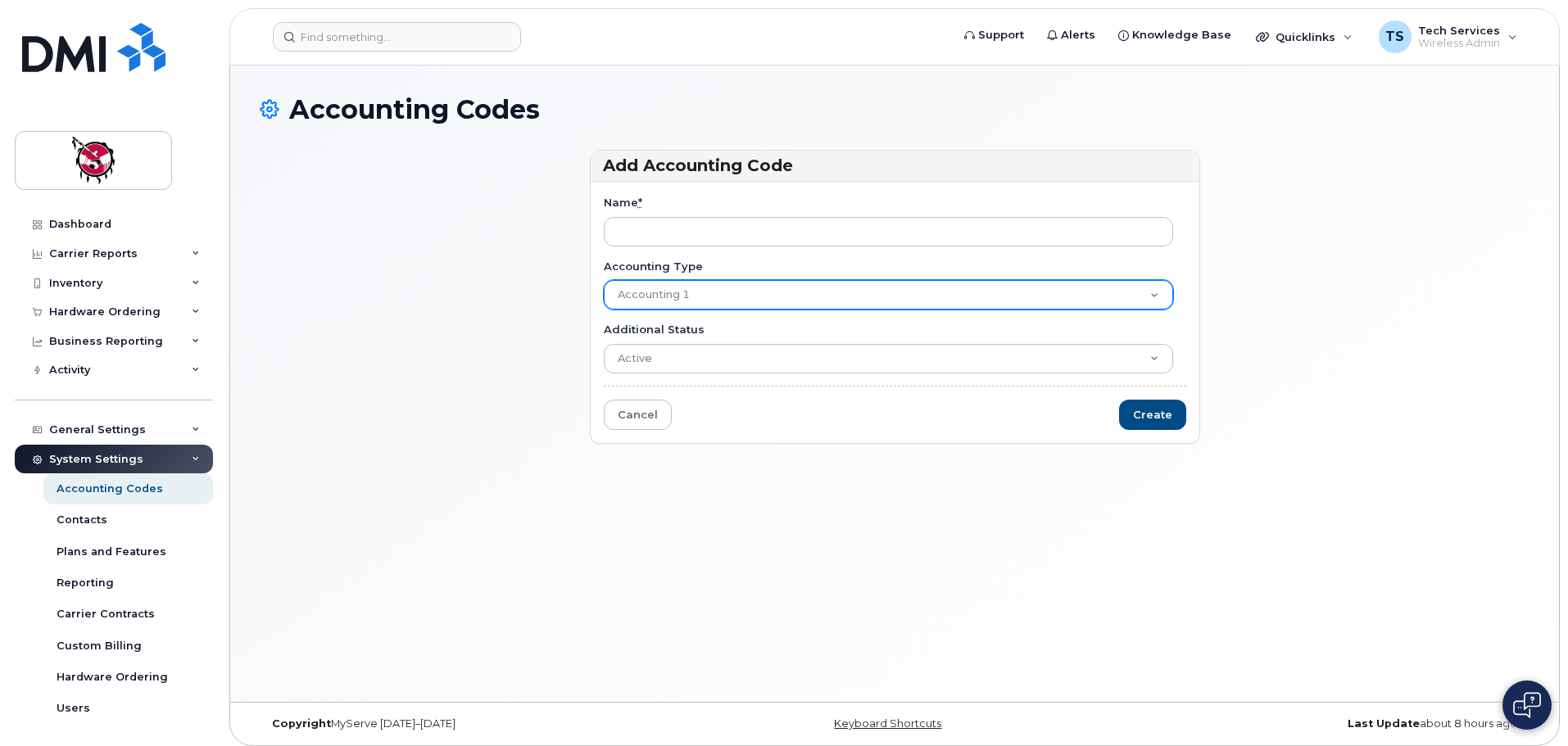
click at [861, 298] on select "Accounting 1 Accounting 2 Accounting 3" at bounding box center [888, 295] width 569 height 30
click at [857, 298] on select "Accounting 1 Accounting 2 Accounting 3" at bounding box center [888, 295] width 569 height 30
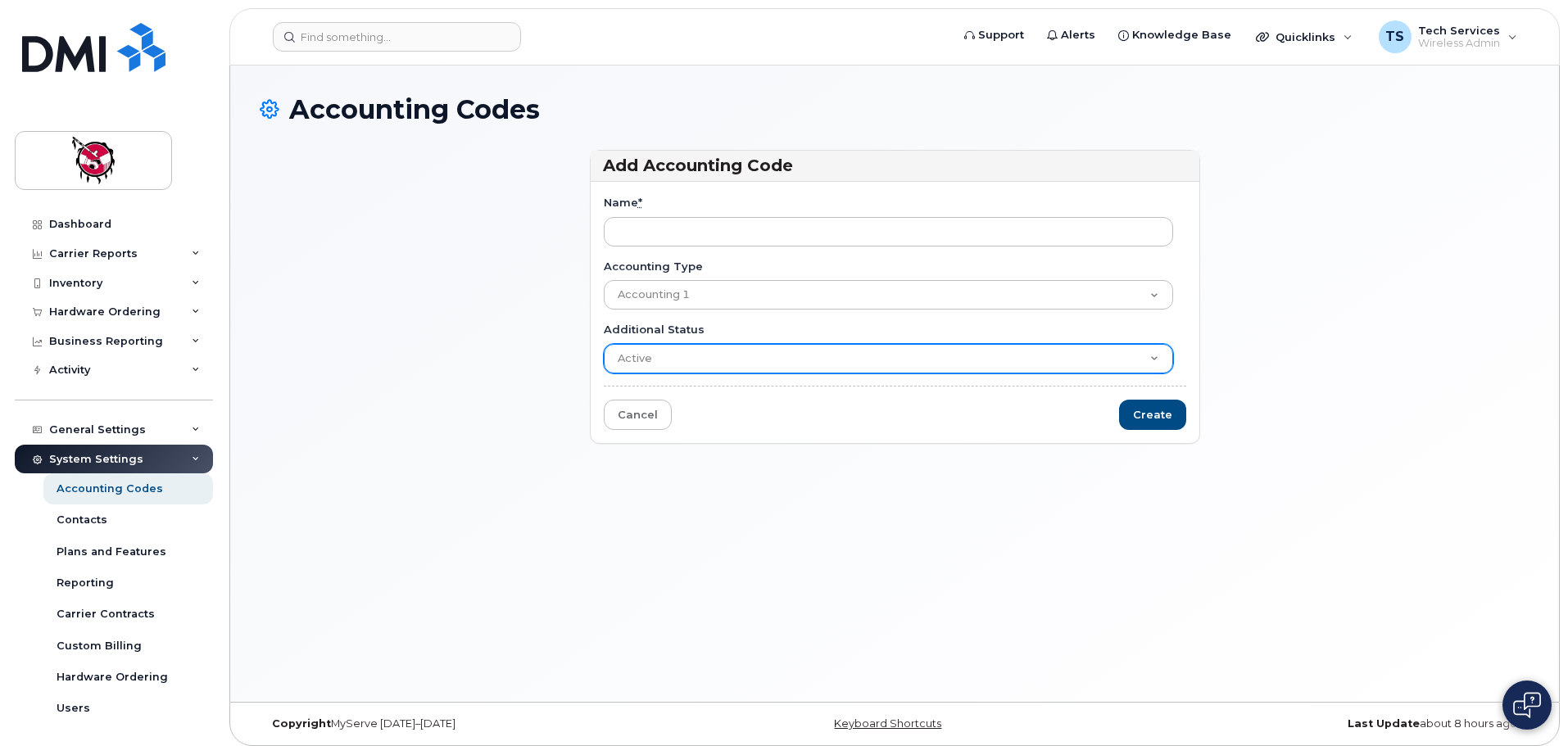
click at [814, 356] on select "Active Suspended Cancelled Closed" at bounding box center [888, 359] width 569 height 30
